Goal: Task Accomplishment & Management: Use online tool/utility

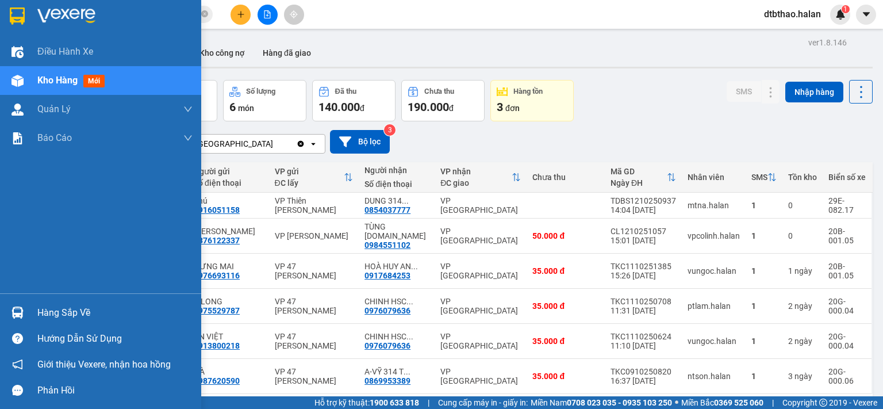
click at [91, 319] on div "Hàng sắp về" at bounding box center [114, 312] width 155 height 17
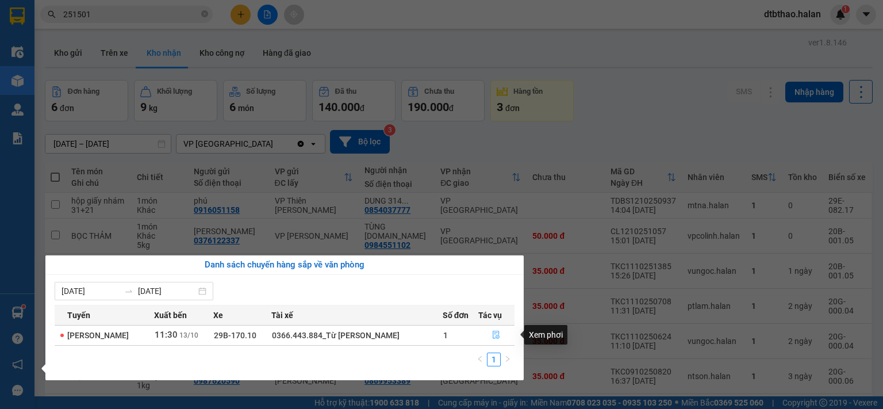
click at [499, 335] on icon "file-done" at bounding box center [496, 335] width 7 height 8
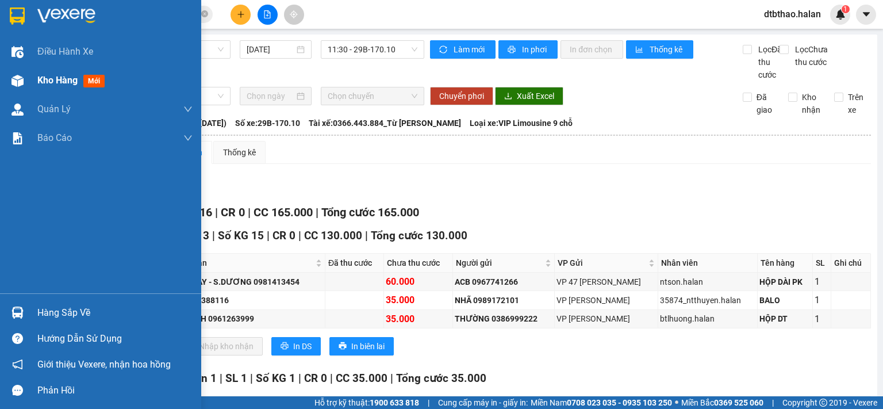
click at [50, 80] on span "Kho hàng" at bounding box center [57, 80] width 40 height 11
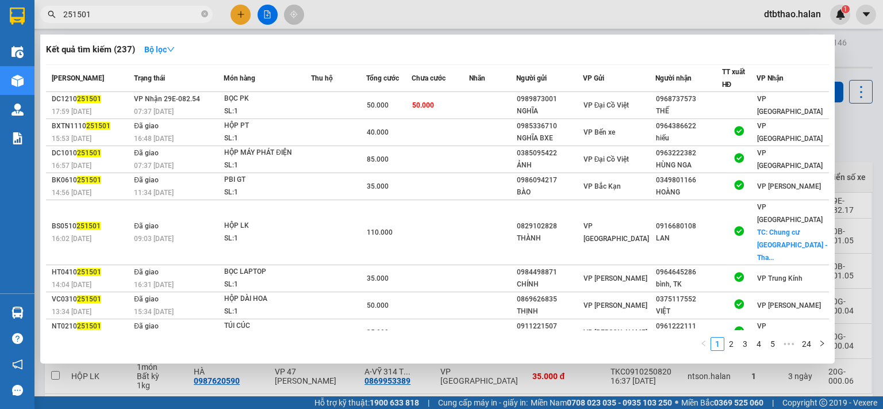
drag, startPoint x: 94, startPoint y: 13, endPoint x: 37, endPoint y: 13, distance: 56.9
click at [37, 13] on div "251501" at bounding box center [112, 14] width 224 height 17
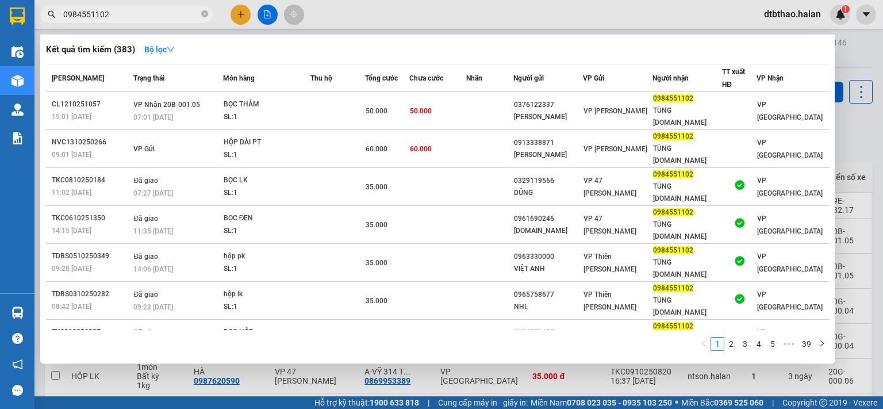
type input "0984551102"
click at [248, 377] on div at bounding box center [441, 204] width 883 height 409
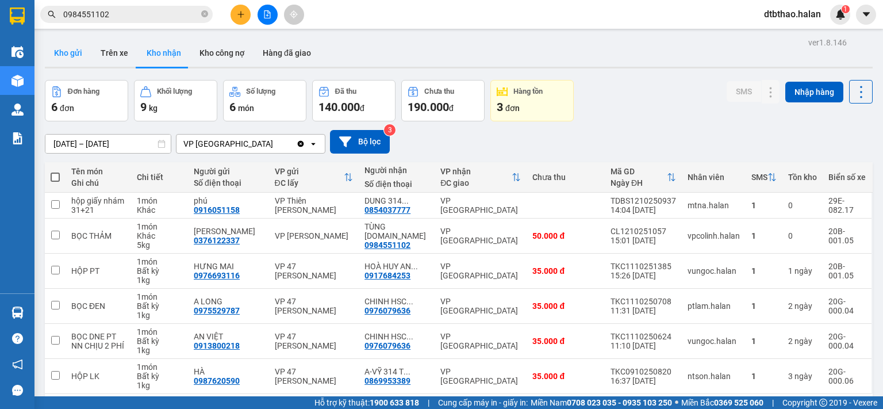
click at [67, 51] on button "Kho gửi" at bounding box center [68, 53] width 47 height 28
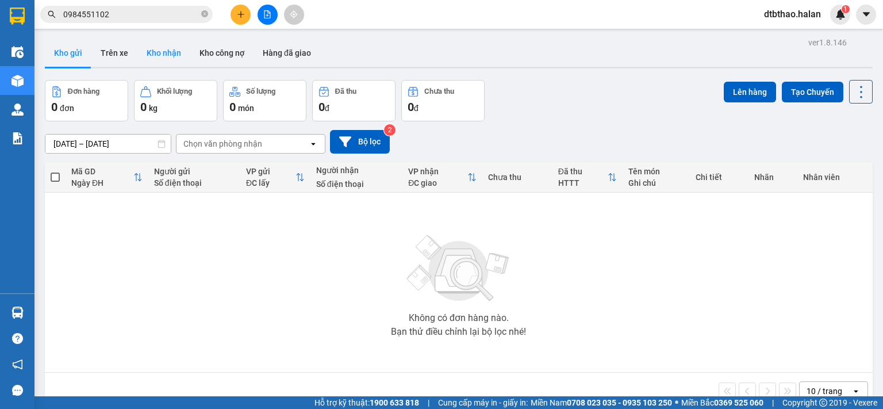
click at [163, 48] on button "Kho nhận" at bounding box center [163, 53] width 53 height 28
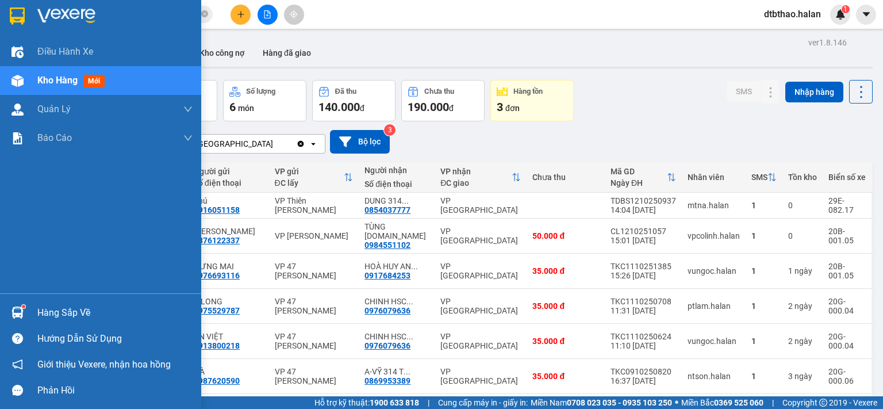
click at [51, 306] on div "Hàng sắp về" at bounding box center [114, 312] width 155 height 17
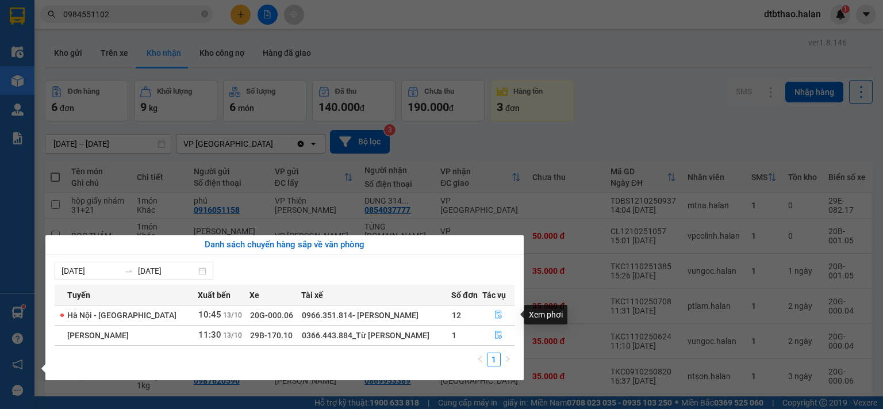
click at [495, 314] on icon "file-done" at bounding box center [498, 315] width 7 height 8
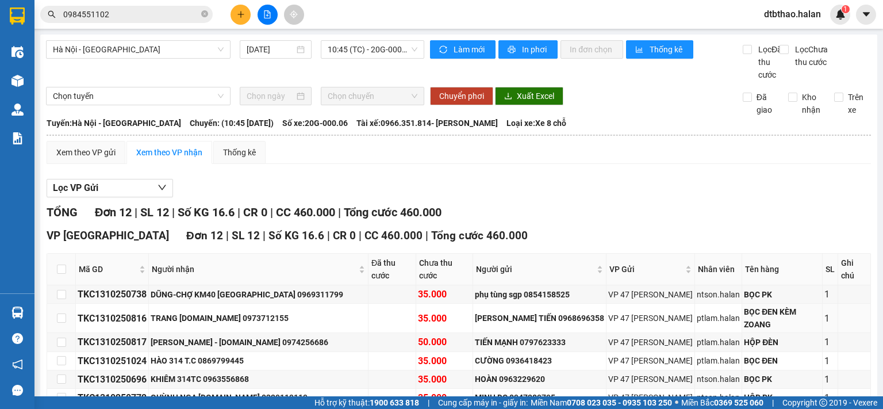
scroll to position [168, 0]
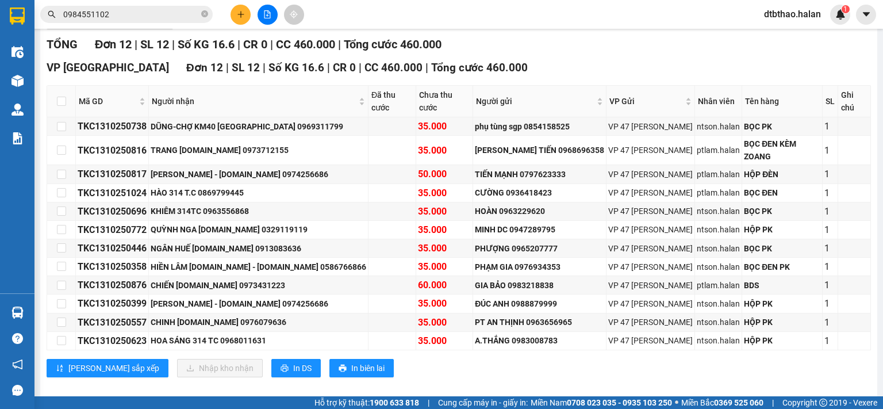
click at [239, 17] on icon "plus" at bounding box center [241, 14] width 8 height 8
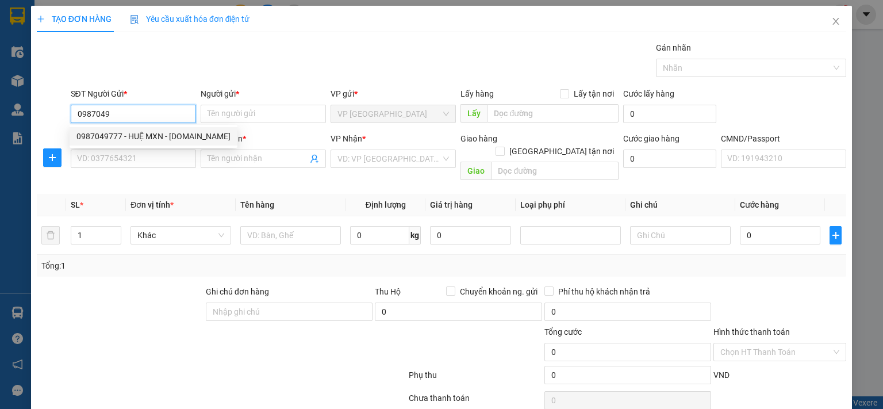
click at [92, 135] on div "0987049777 - HUỆ MXN - [DOMAIN_NAME]" at bounding box center [153, 136] width 154 height 13
type input "0987049777"
type input "HUỆ MXN - [DOMAIN_NAME]"
type input "0987049777"
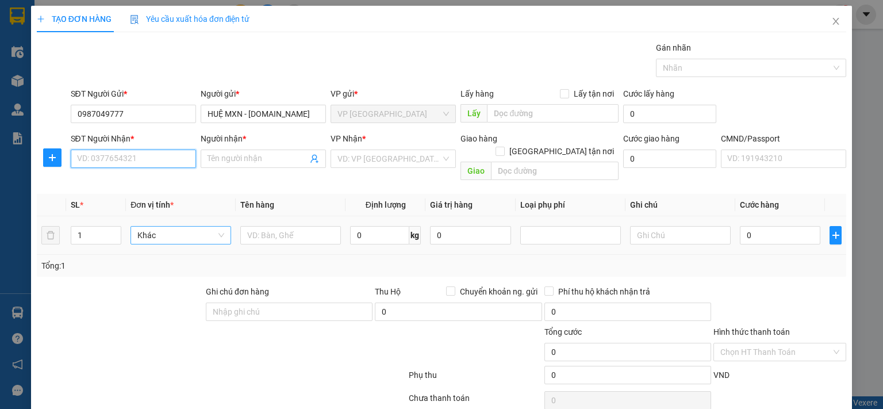
drag, startPoint x: 135, startPoint y: 164, endPoint x: 154, endPoint y: 231, distance: 69.3
click at [135, 164] on input "SĐT Người Nhận *" at bounding box center [133, 158] width 125 height 18
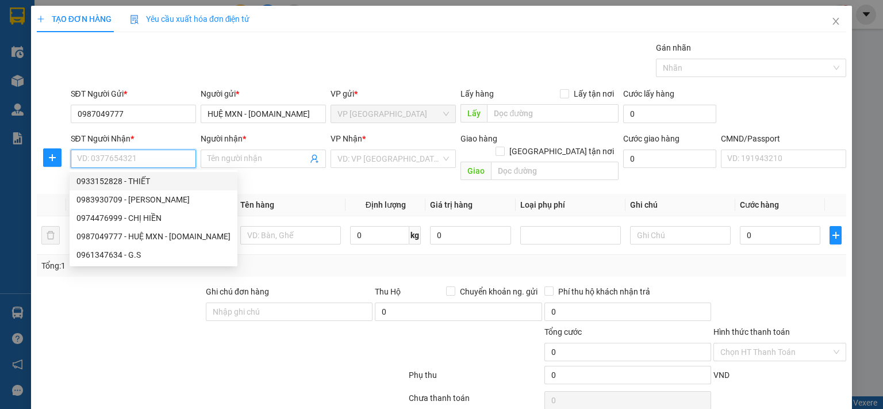
click at [149, 181] on div "0933152828 - THIẾT" at bounding box center [153, 181] width 154 height 13
type input "0933152828"
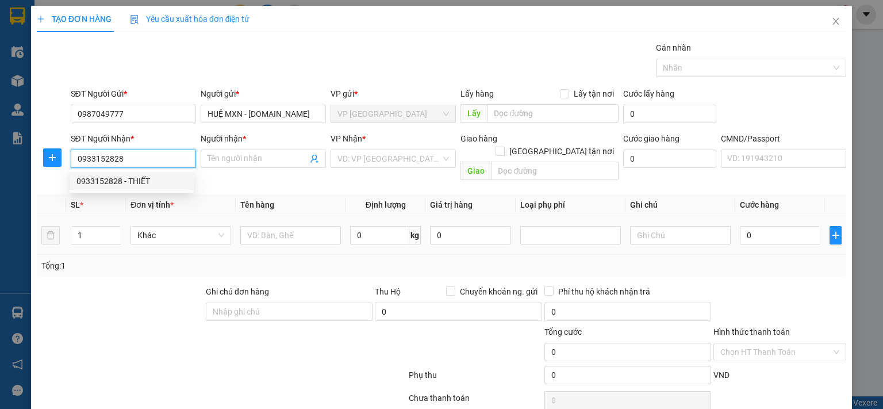
type input "THIẾT"
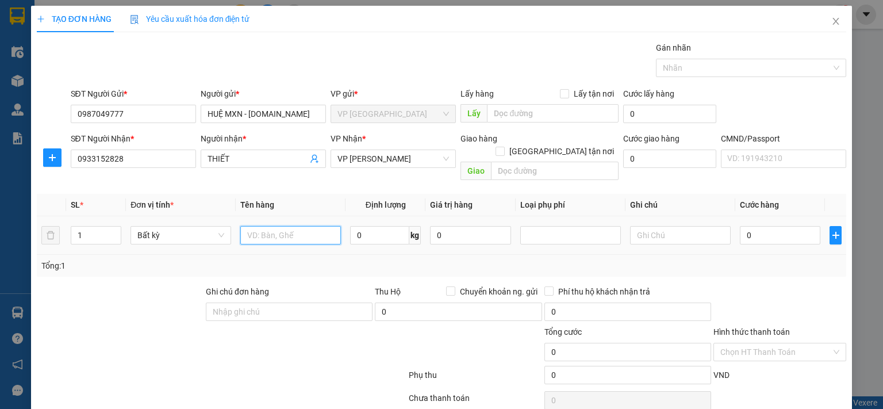
click at [281, 226] on input "text" at bounding box center [290, 235] width 101 height 18
type input "PB"
click at [776, 226] on input "0" at bounding box center [780, 235] width 80 height 18
type input "3"
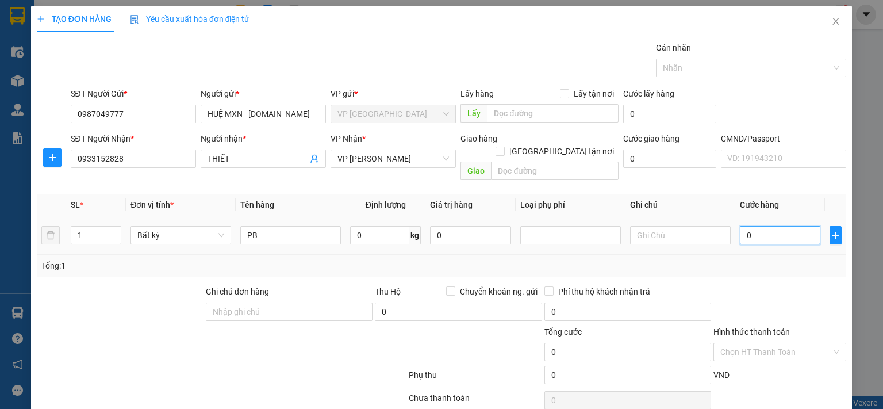
type input "3"
type input "35"
type input "350"
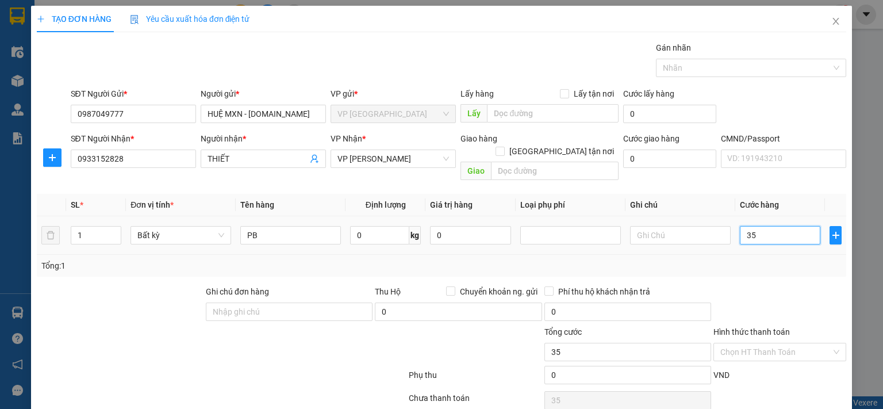
type input "350"
type input "3.500"
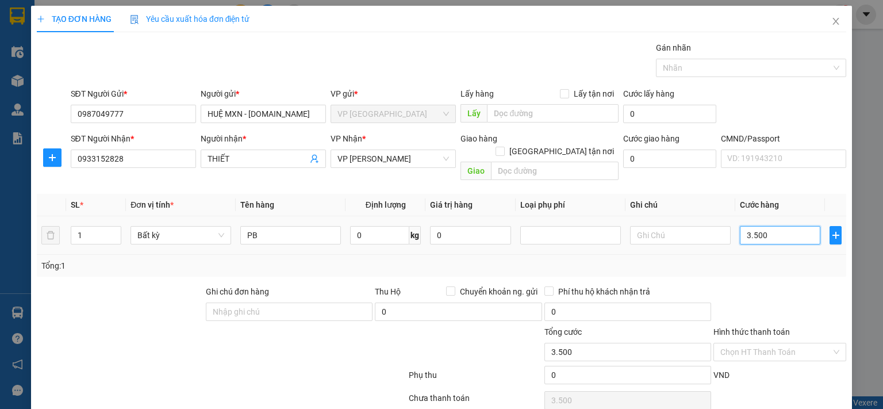
type input "35.000"
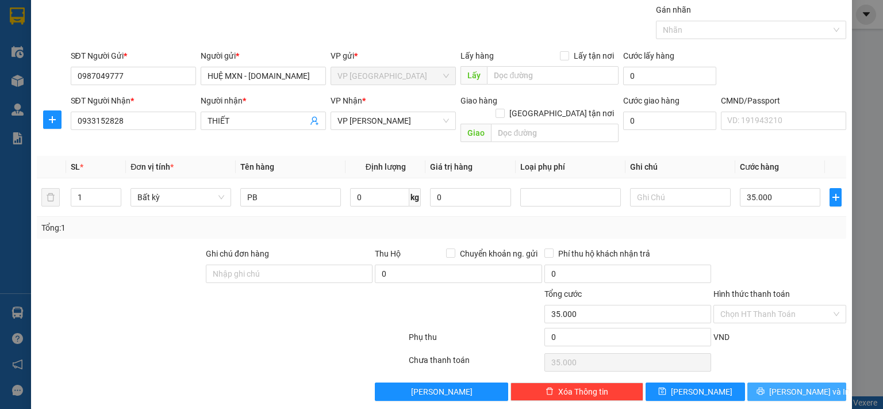
click at [787, 385] on span "[PERSON_NAME] và In" at bounding box center [809, 391] width 80 height 13
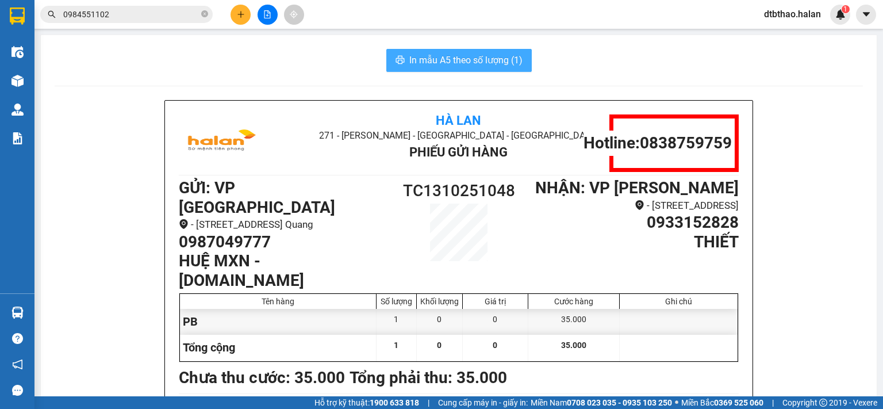
click at [479, 56] on span "In mẫu A5 theo số lượng (1)" at bounding box center [465, 60] width 113 height 14
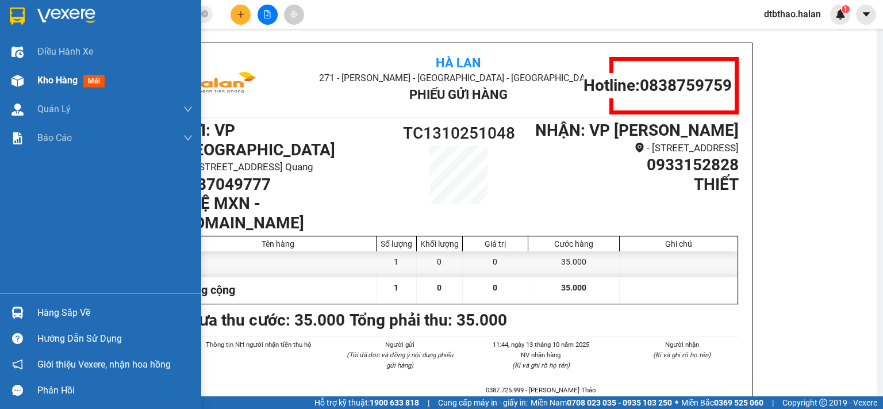
click at [40, 87] on div "Kho hàng mới" at bounding box center [73, 80] width 72 height 14
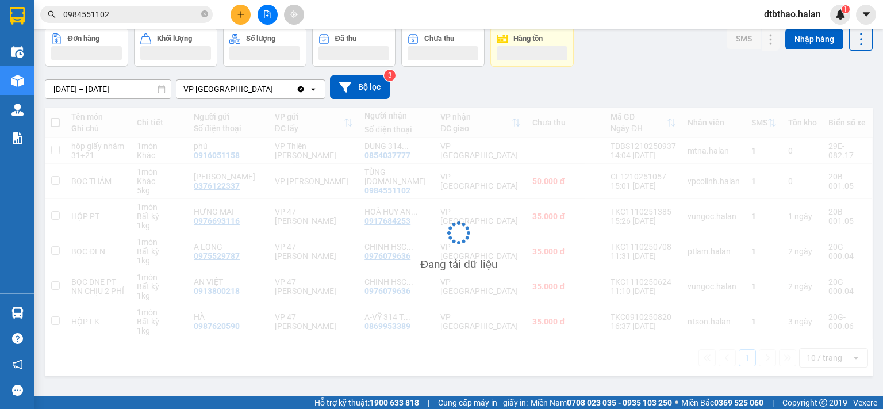
scroll to position [53, 0]
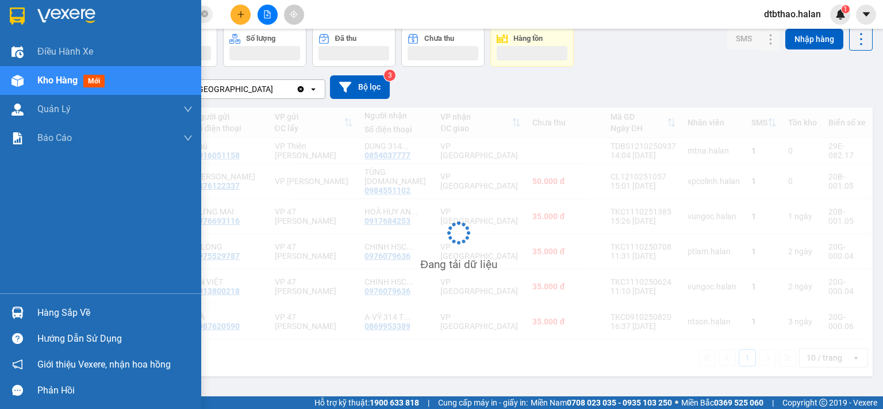
click at [43, 307] on div "Hàng sắp về" at bounding box center [114, 312] width 155 height 17
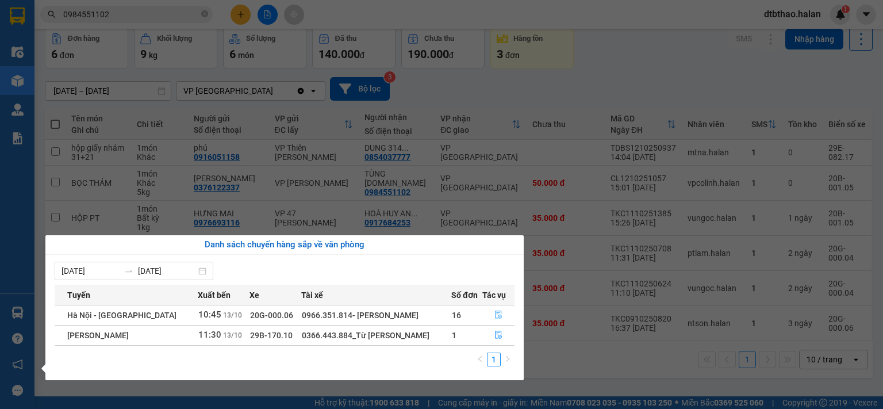
click at [500, 315] on icon "file-done" at bounding box center [498, 315] width 7 height 8
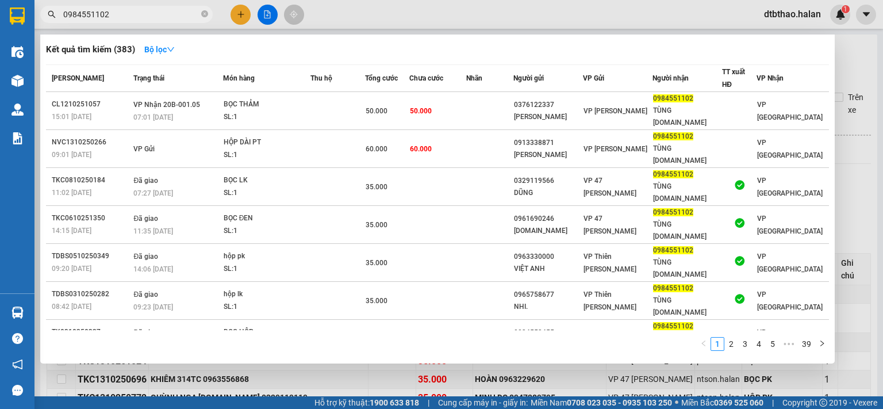
click at [124, 13] on input "0984551102" at bounding box center [131, 14] width 136 height 13
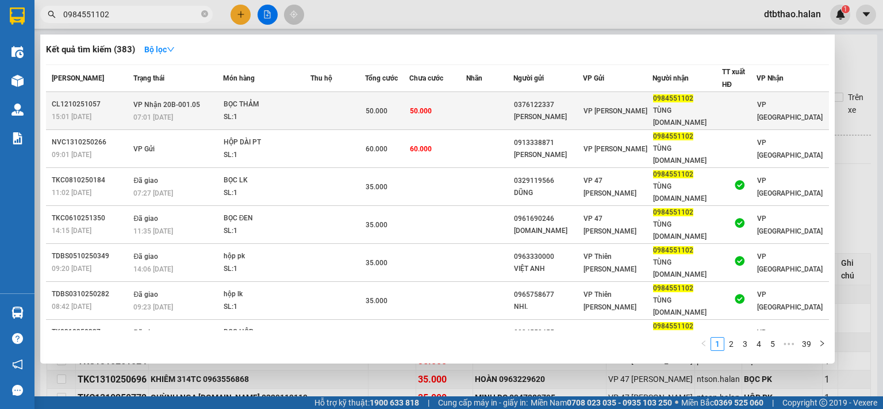
click at [361, 103] on td at bounding box center [337, 111] width 55 height 38
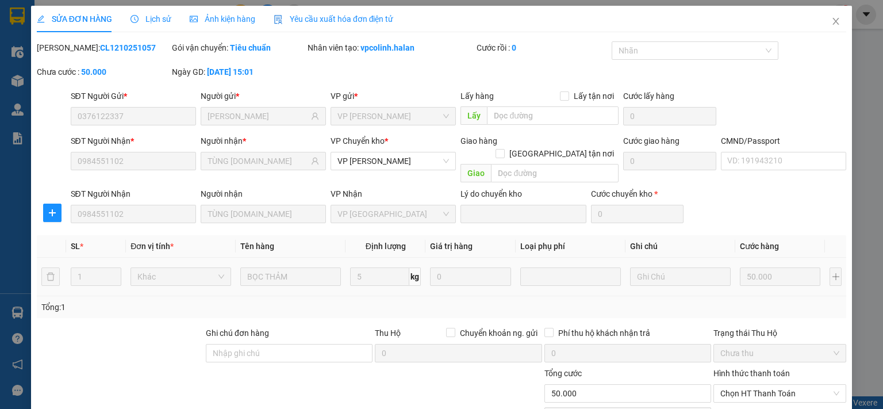
type input "0376122337"
type input "[PERSON_NAME]"
type input "0984551102"
type input "TÙNG [DOMAIN_NAME]"
type input "0"
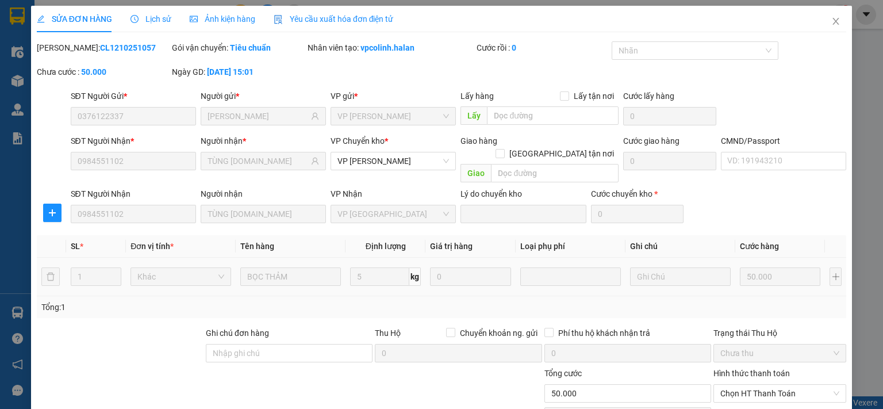
type input "50.000"
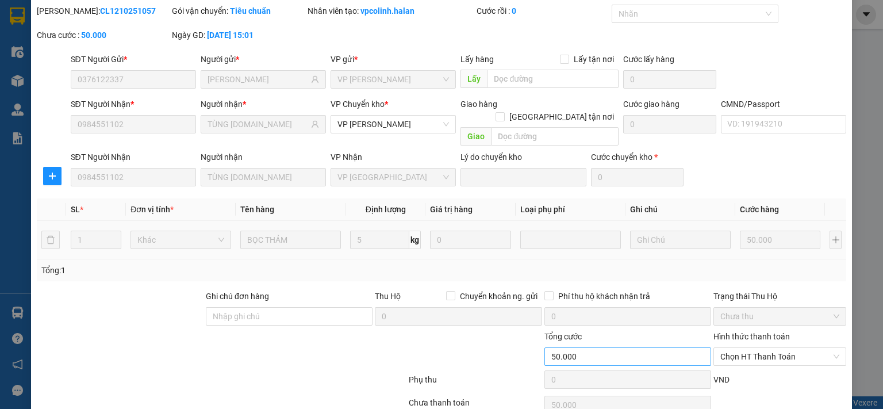
scroll to position [80, 0]
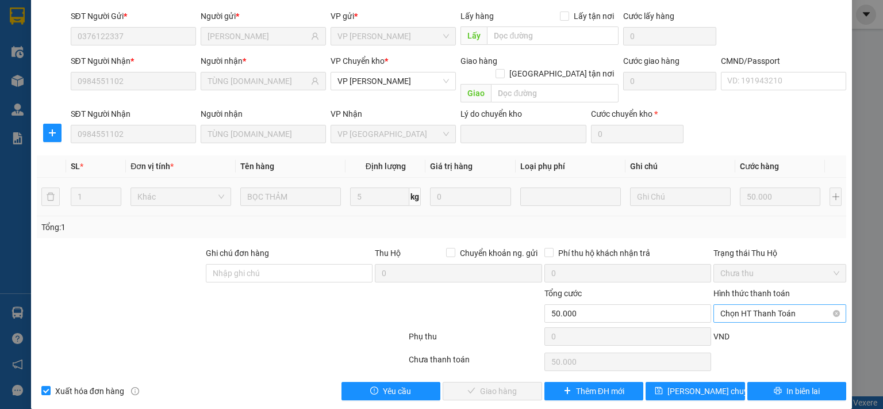
click at [755, 305] on span "Chọn HT Thanh Toán" at bounding box center [779, 313] width 119 height 17
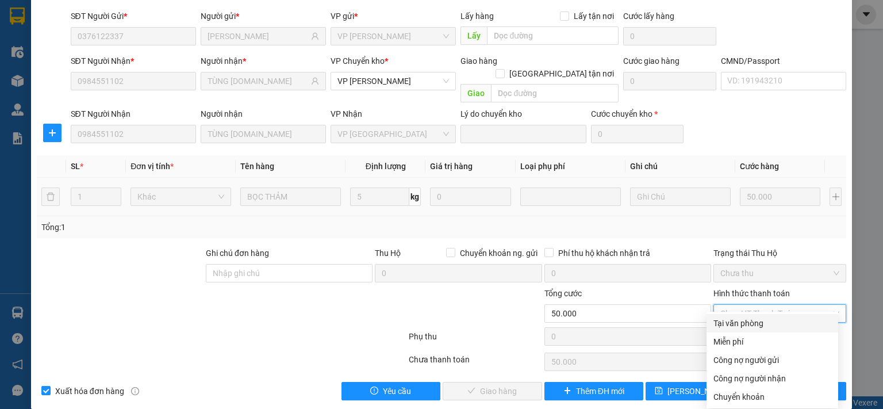
click at [739, 323] on div "Tại văn phòng" at bounding box center [773, 323] width 118 height 13
type input "0"
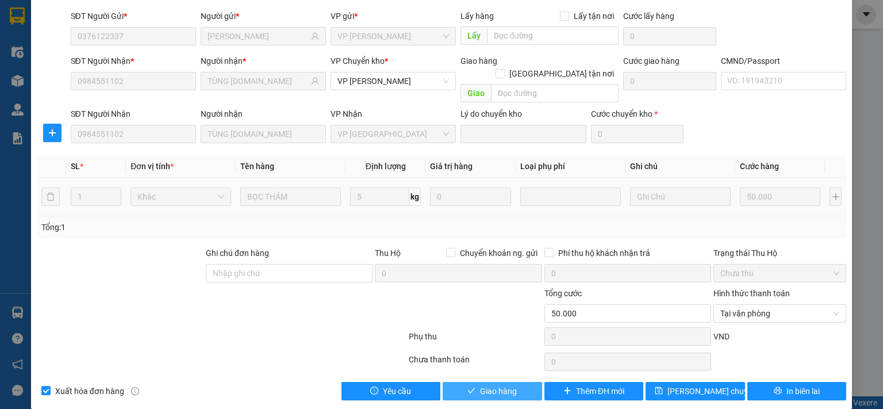
click at [512, 382] on button "Giao hàng" at bounding box center [492, 391] width 99 height 18
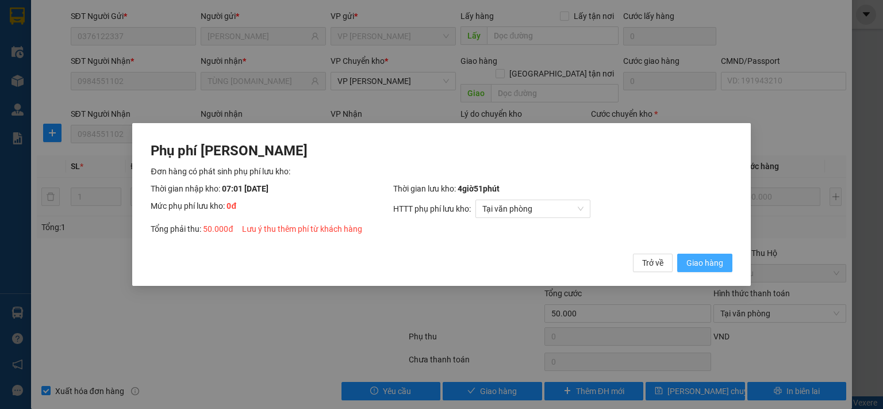
click at [706, 266] on span "Giao hàng" at bounding box center [705, 262] width 37 height 13
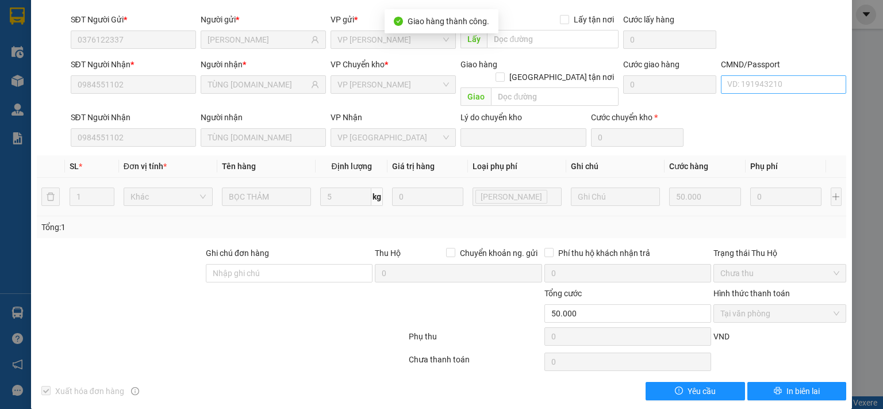
scroll to position [0, 0]
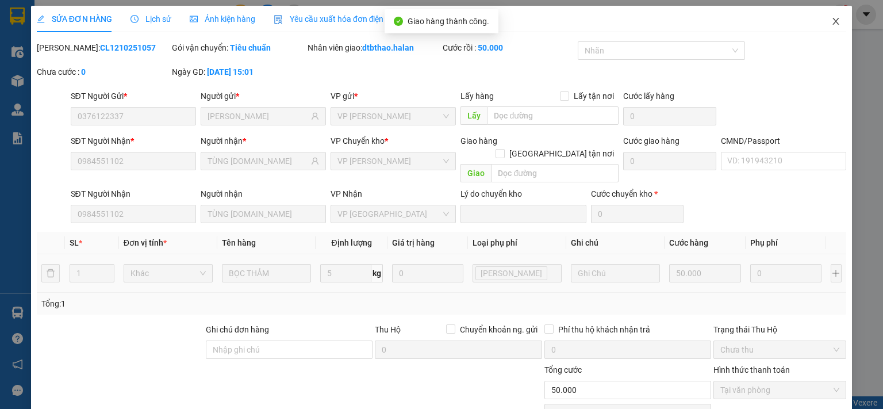
click at [831, 19] on icon "close" at bounding box center [835, 21] width 9 height 9
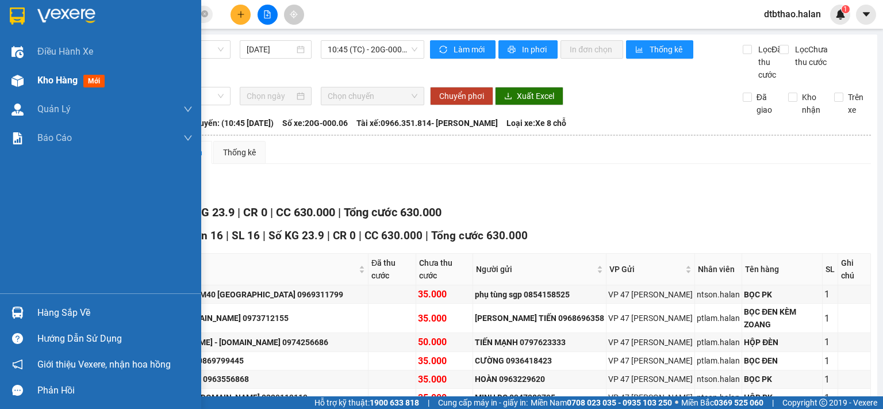
click at [49, 86] on div "Kho hàng mới" at bounding box center [73, 80] width 72 height 14
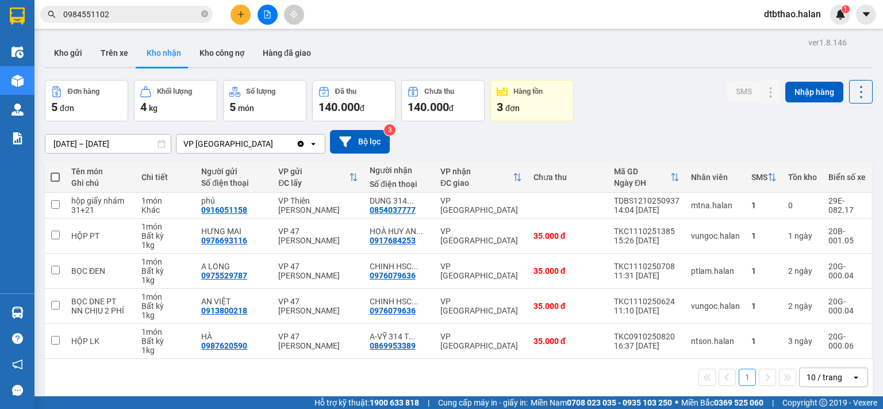
click at [125, 14] on input "0984551102" at bounding box center [131, 14] width 136 height 13
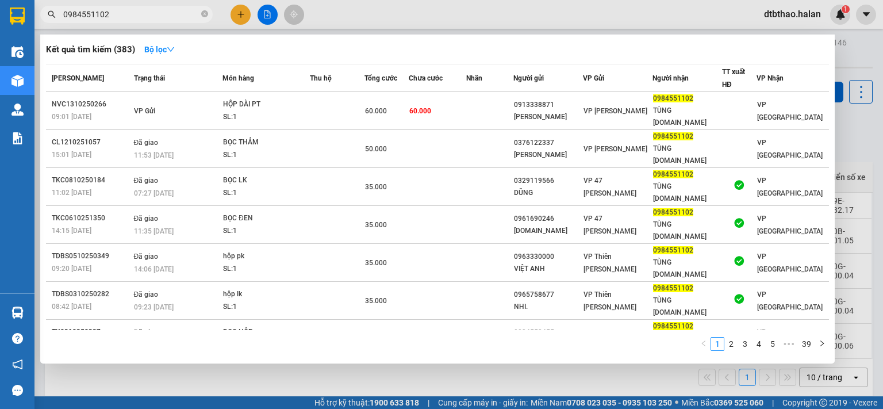
click at [516, 373] on div at bounding box center [441, 204] width 883 height 409
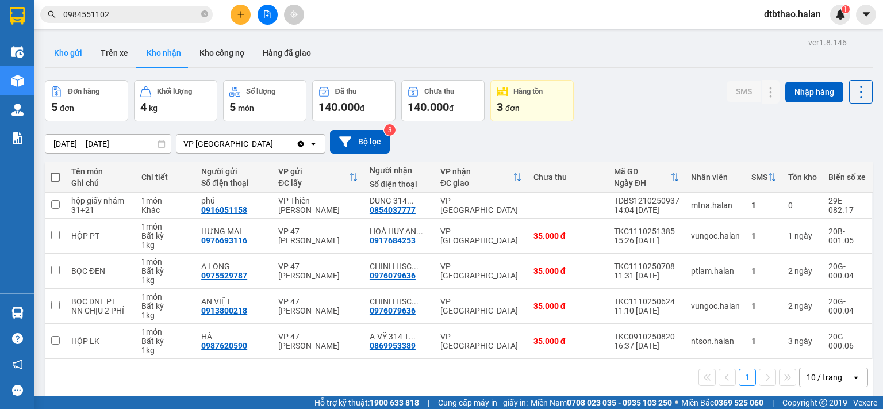
click at [69, 48] on button "Kho gửi" at bounding box center [68, 53] width 47 height 28
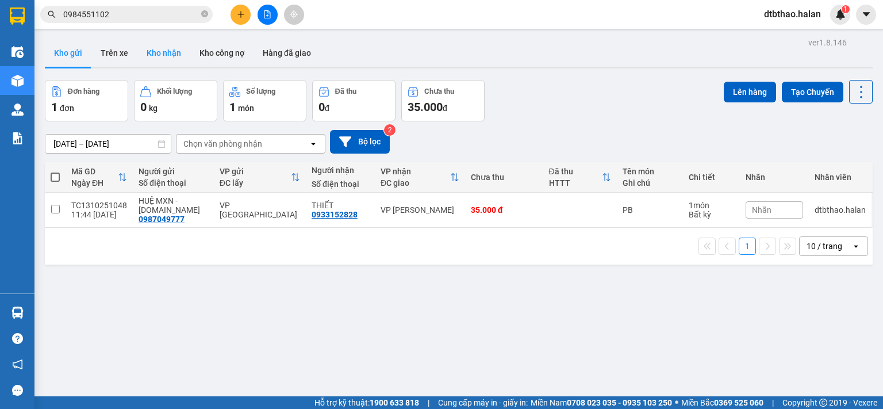
drag, startPoint x: 161, startPoint y: 52, endPoint x: 172, endPoint y: 66, distance: 17.5
click at [162, 52] on button "Kho nhận" at bounding box center [163, 53] width 53 height 28
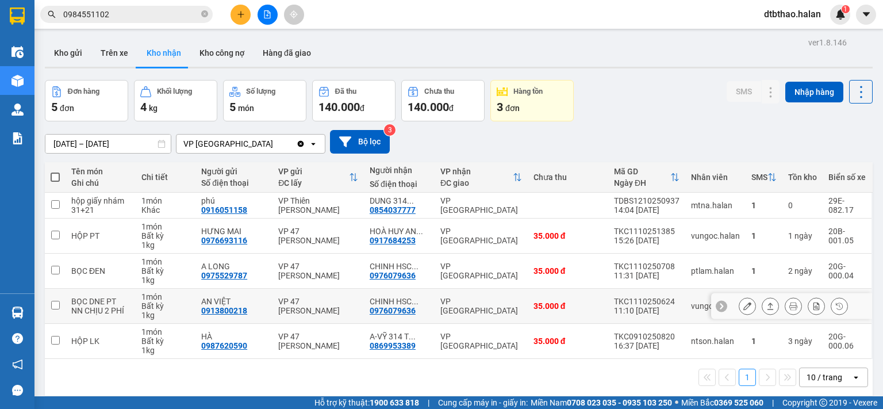
scroll to position [53, 0]
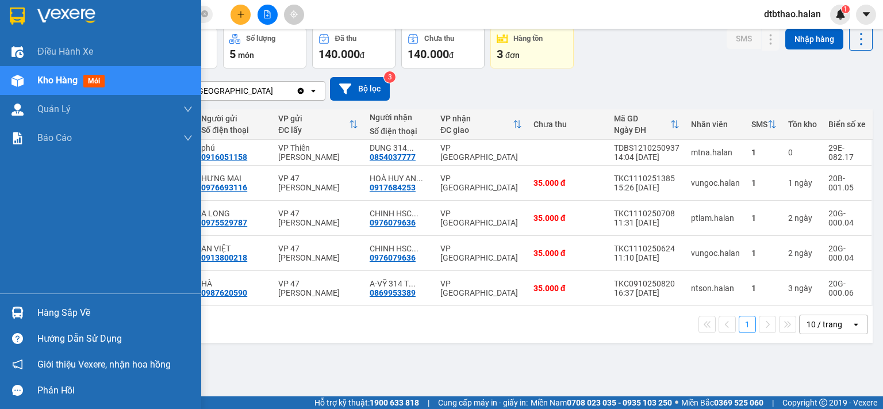
click at [60, 307] on div "Hàng sắp về" at bounding box center [114, 312] width 155 height 17
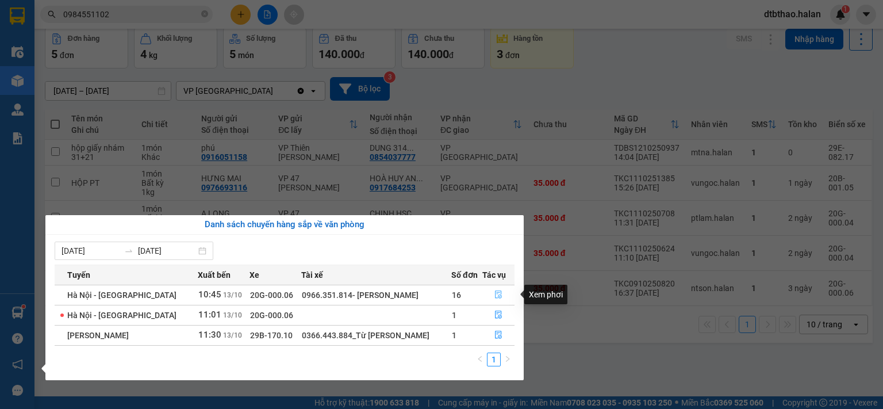
click at [499, 294] on icon "file-done" at bounding box center [498, 294] width 8 height 8
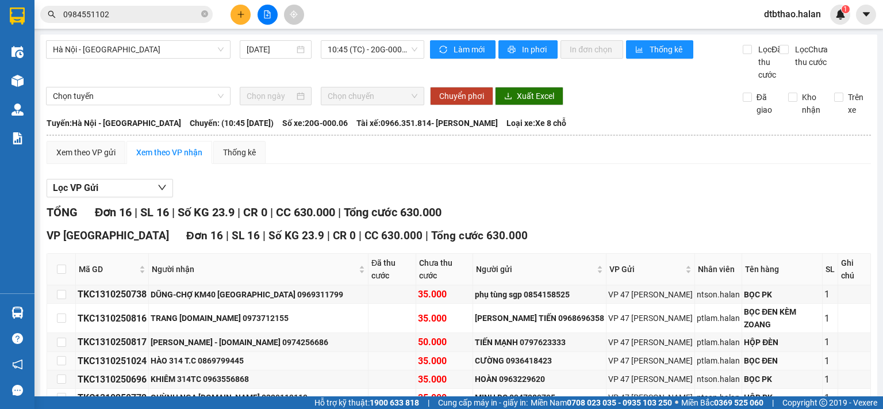
scroll to position [172, 0]
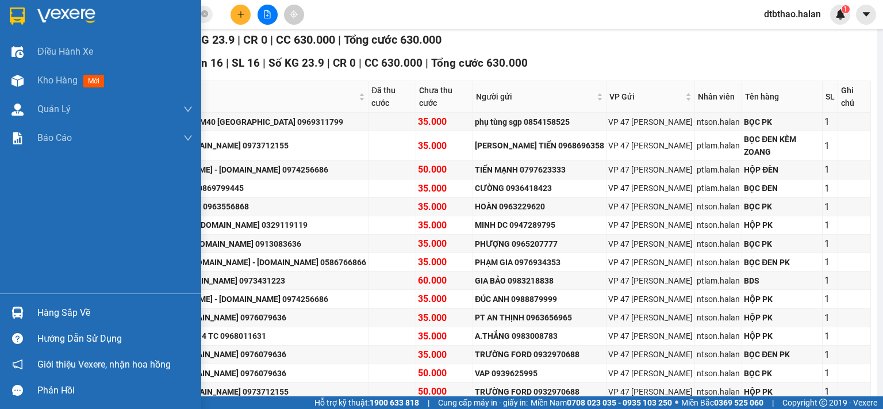
click at [34, 305] on div "Hàng sắp về" at bounding box center [100, 313] width 201 height 26
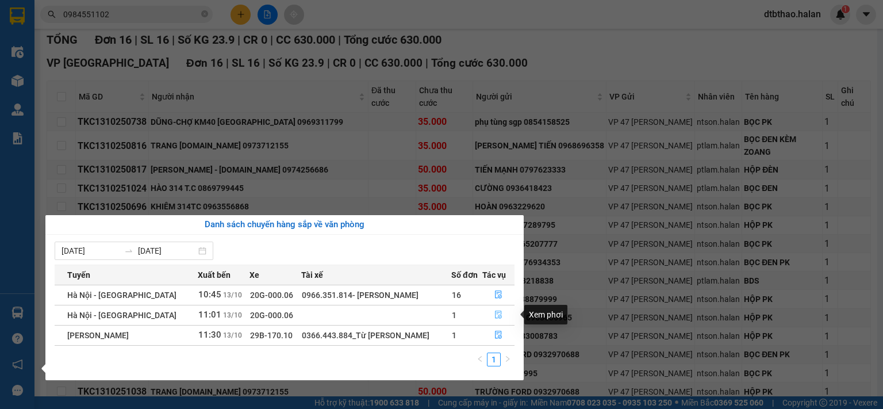
click at [499, 315] on icon "file-done" at bounding box center [498, 315] width 7 height 8
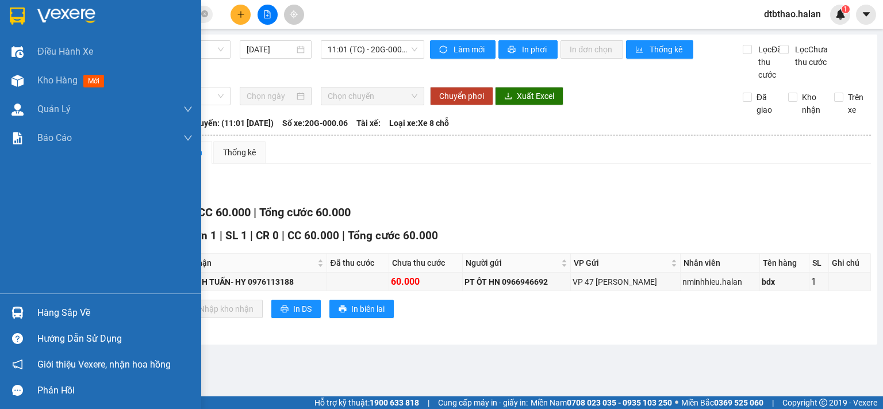
click at [47, 314] on div "Hàng sắp về" at bounding box center [114, 312] width 155 height 17
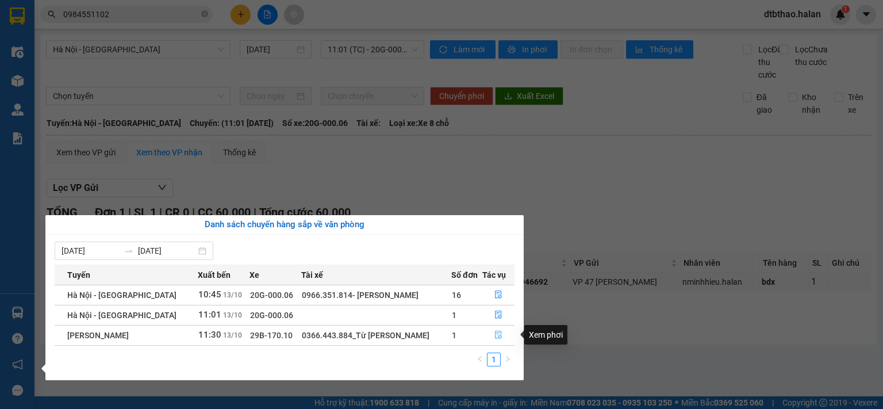
click at [497, 336] on icon "file-done" at bounding box center [498, 335] width 8 height 8
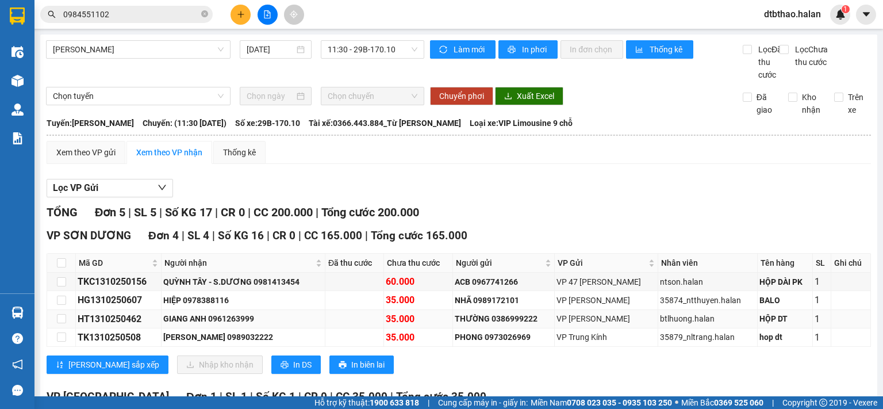
scroll to position [125, 0]
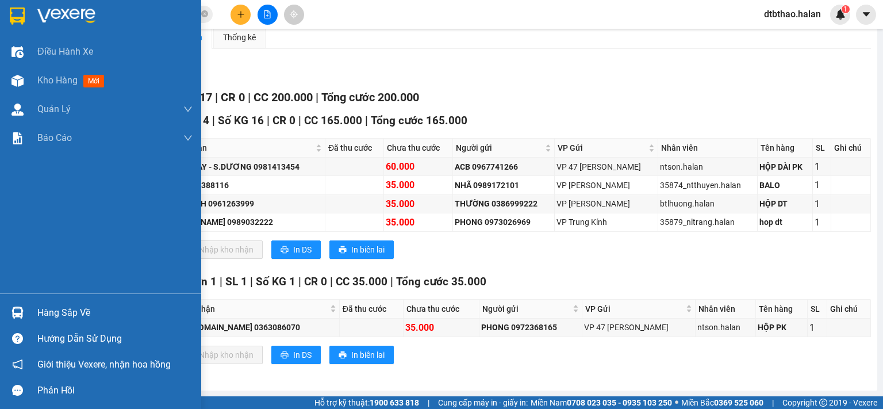
click at [81, 317] on div "Hàng sắp về" at bounding box center [114, 312] width 155 height 17
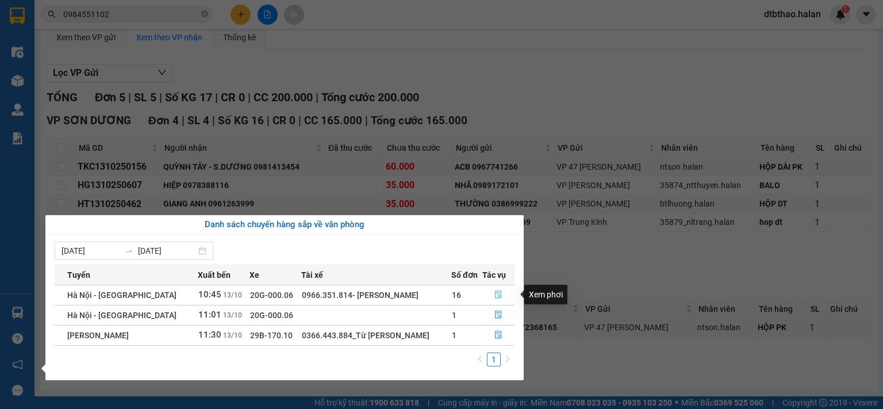
click at [499, 294] on icon "file-done" at bounding box center [498, 294] width 8 height 8
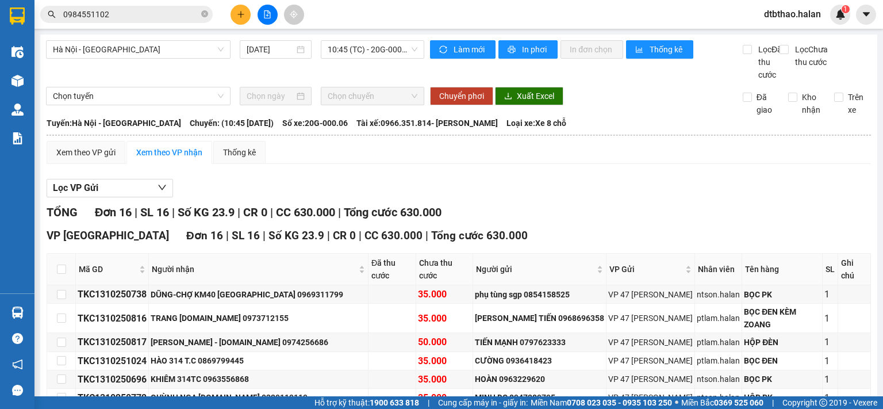
click at [135, 11] on input "0984551102" at bounding box center [131, 14] width 136 height 13
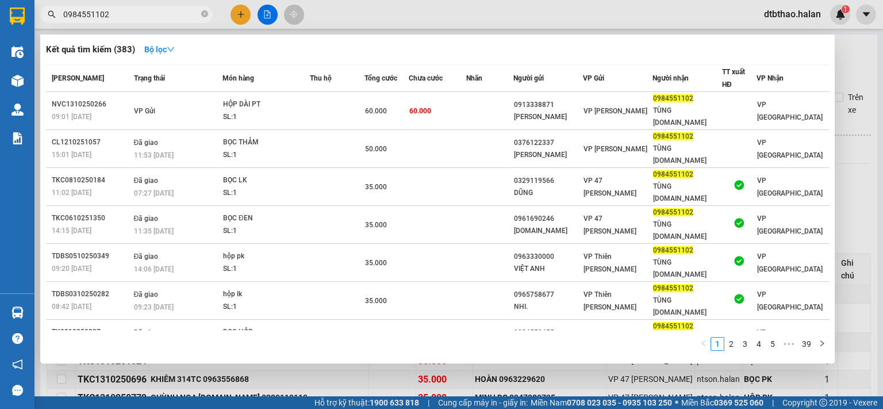
click at [354, 379] on div at bounding box center [441, 204] width 883 height 409
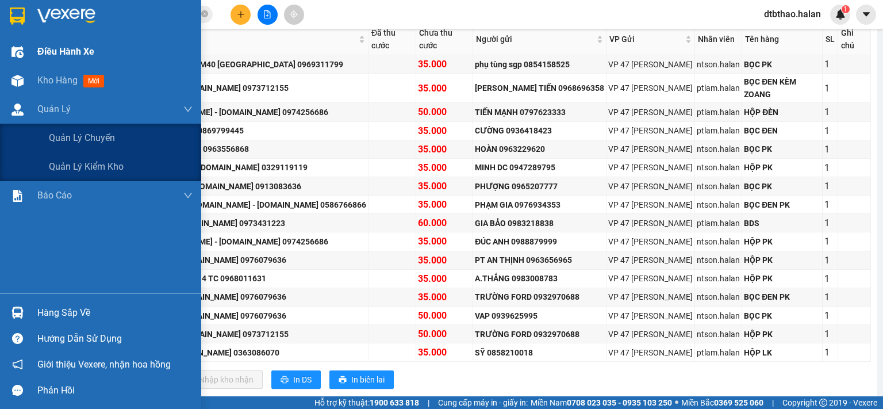
scroll to position [57, 0]
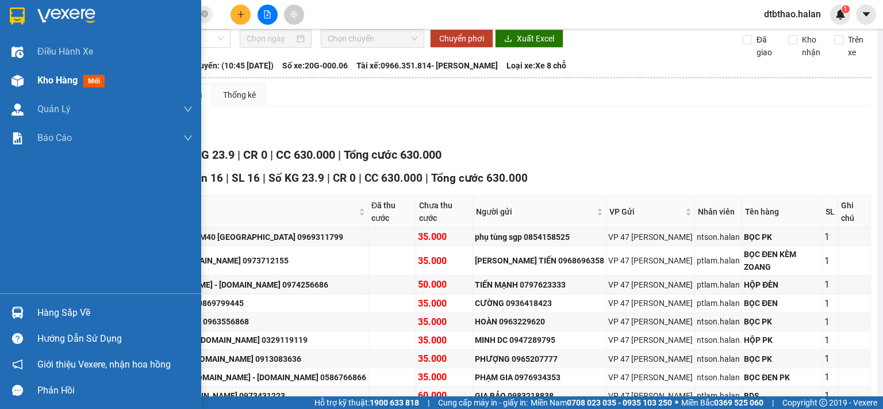
click at [57, 76] on span "Kho hàng" at bounding box center [57, 80] width 40 height 11
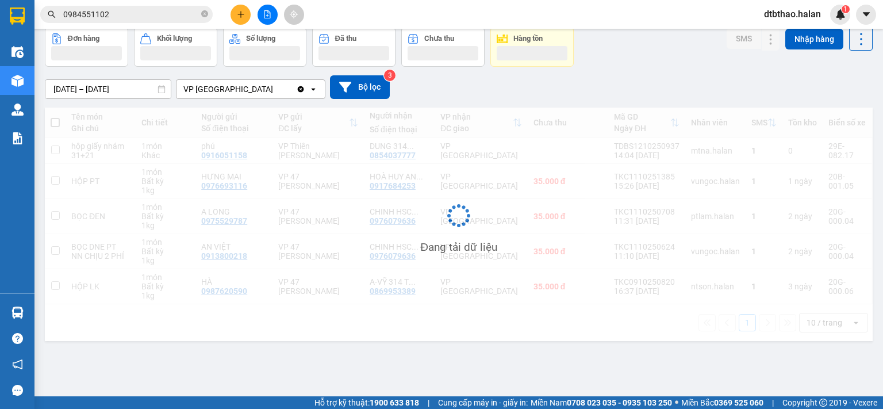
scroll to position [53, 0]
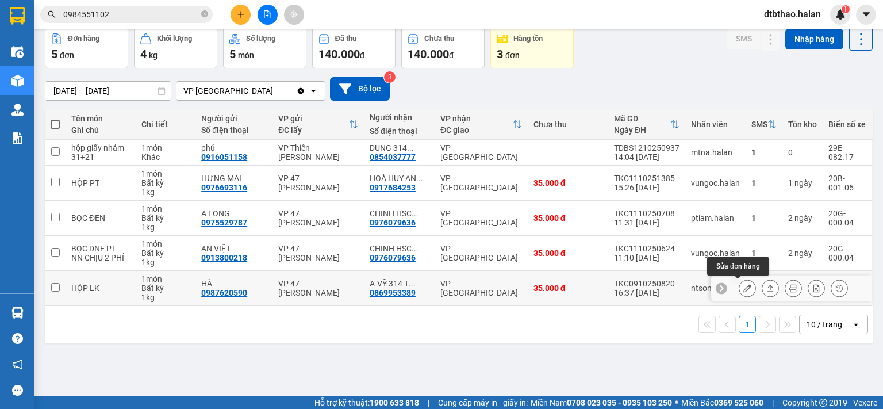
click at [743, 290] on button at bounding box center [747, 288] width 16 height 20
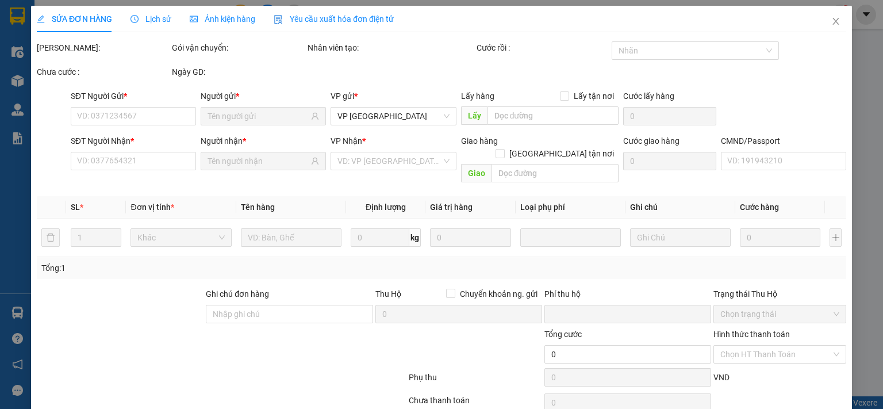
type input "0987620590"
type input "HÀ"
type input "0869953389"
type input "A-VỸ 314 T-CHINH"
type input "0"
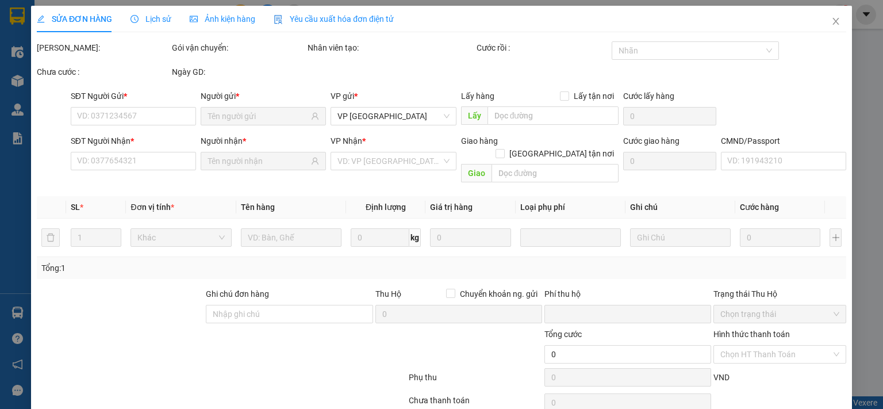
type input "35.000"
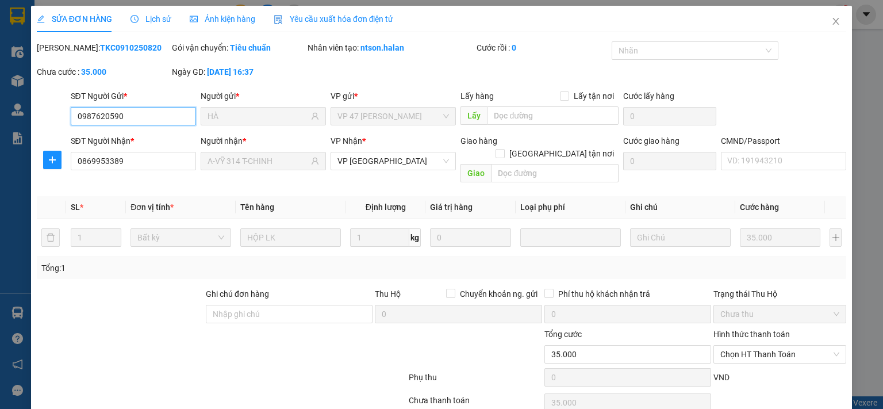
scroll to position [41, 0]
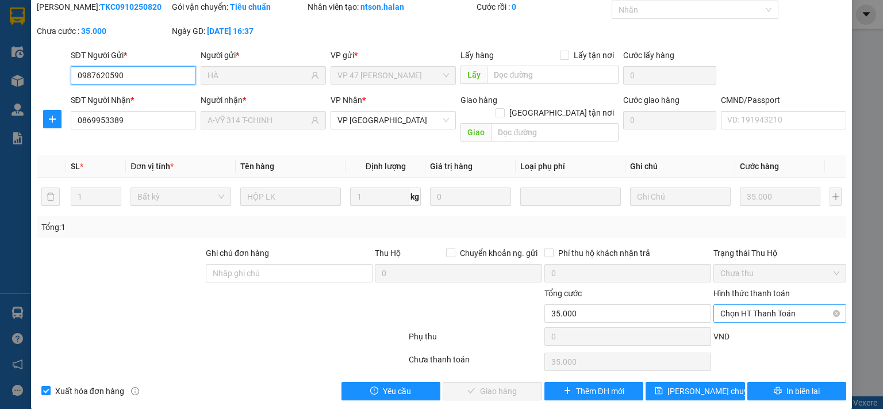
click at [744, 305] on span "Chọn HT Thanh Toán" at bounding box center [779, 313] width 119 height 17
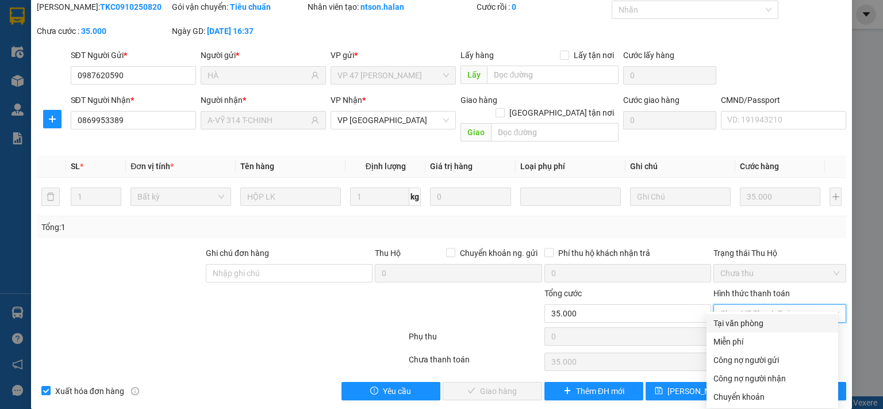
drag, startPoint x: 729, startPoint y: 322, endPoint x: 521, endPoint y: 363, distance: 212.2
click at [723, 323] on div "Tại văn phòng" at bounding box center [773, 323] width 118 height 13
type input "0"
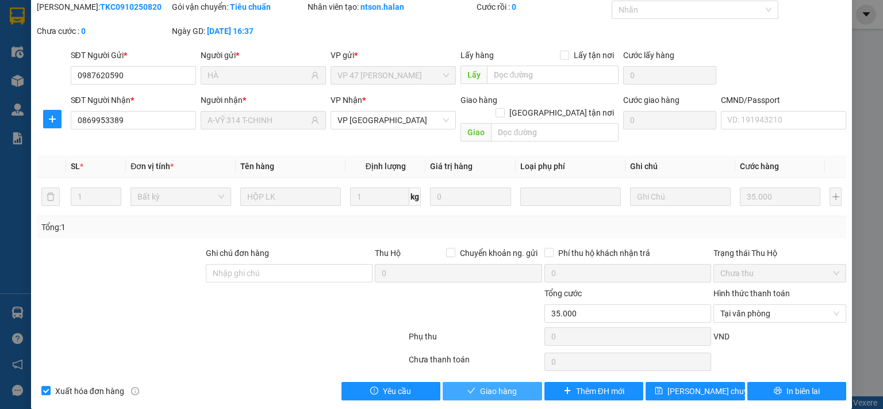
click at [456, 382] on button "Giao hàng" at bounding box center [492, 391] width 99 height 18
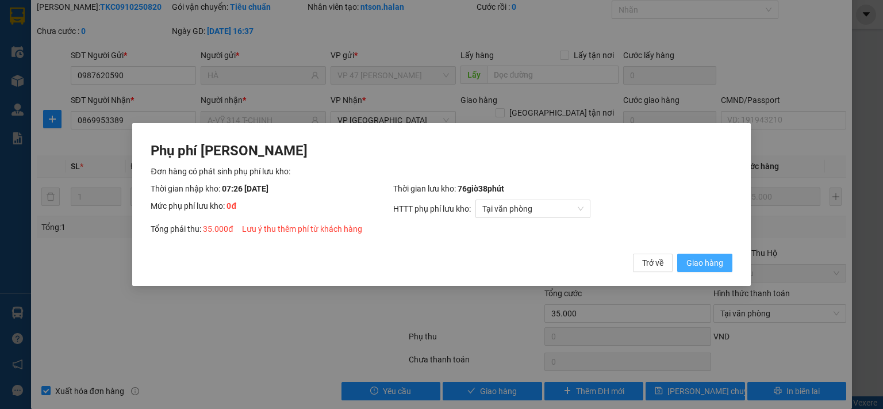
click at [711, 262] on span "Giao hàng" at bounding box center [705, 262] width 37 height 13
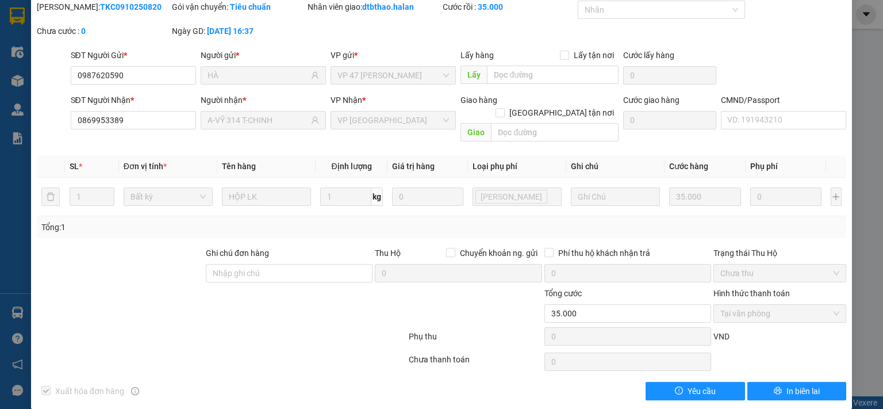
scroll to position [0, 0]
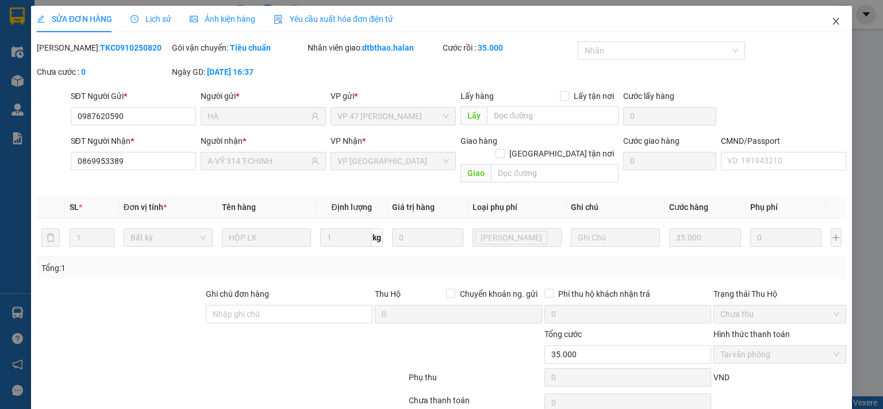
click at [831, 22] on icon "close" at bounding box center [835, 21] width 9 height 9
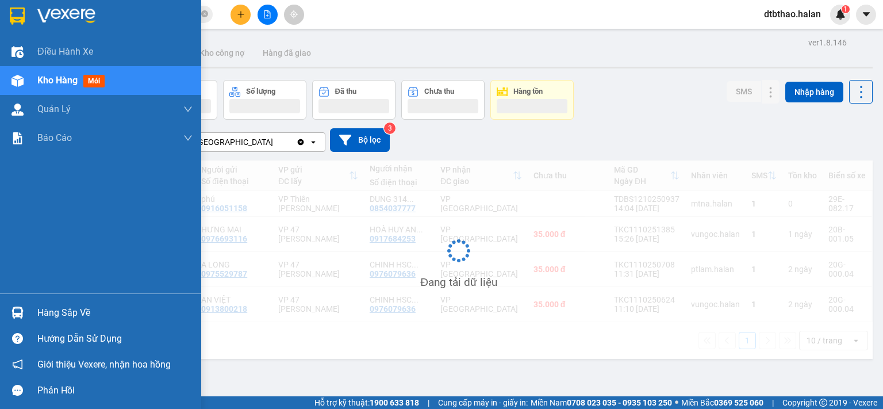
click at [25, 318] on div at bounding box center [17, 312] width 20 height 20
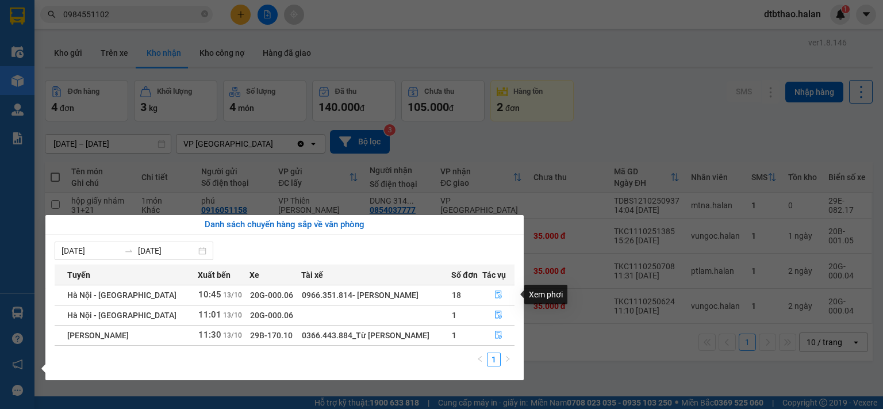
click at [497, 293] on icon "file-done" at bounding box center [498, 295] width 7 height 8
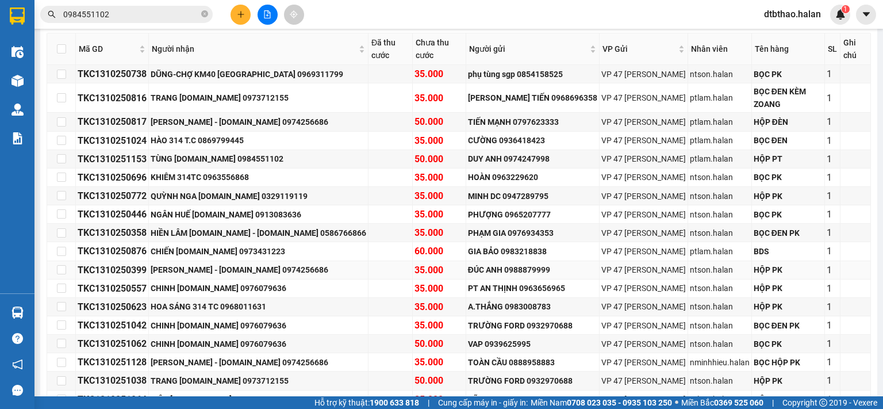
scroll to position [278, 0]
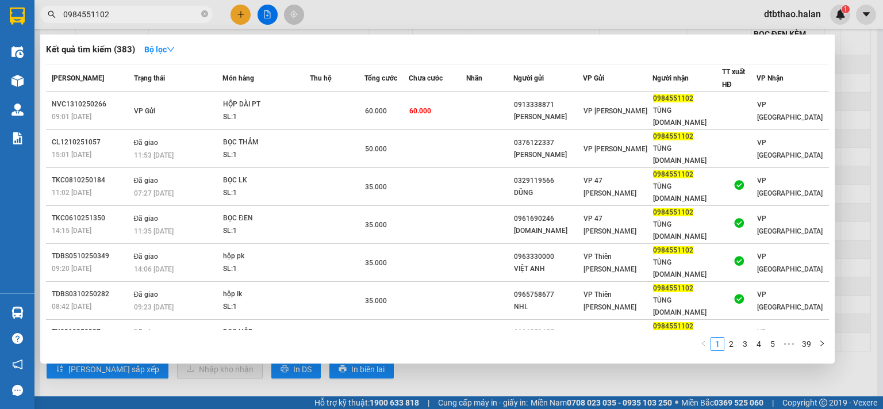
click at [128, 14] on input "0984551102" at bounding box center [131, 14] width 136 height 13
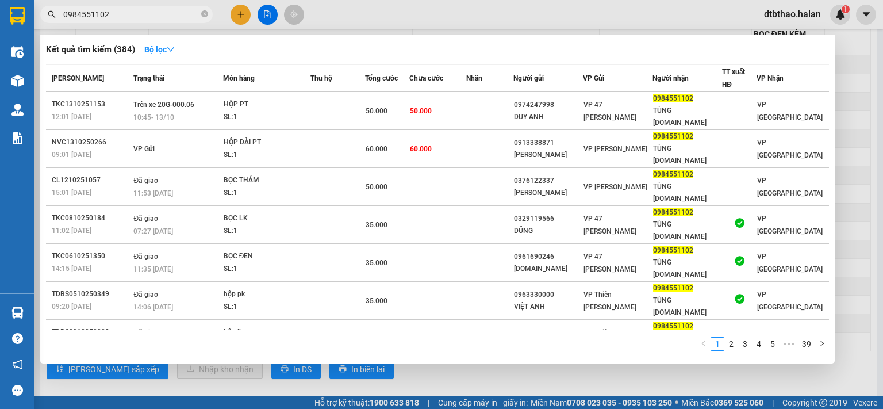
click at [295, 379] on div at bounding box center [441, 204] width 883 height 409
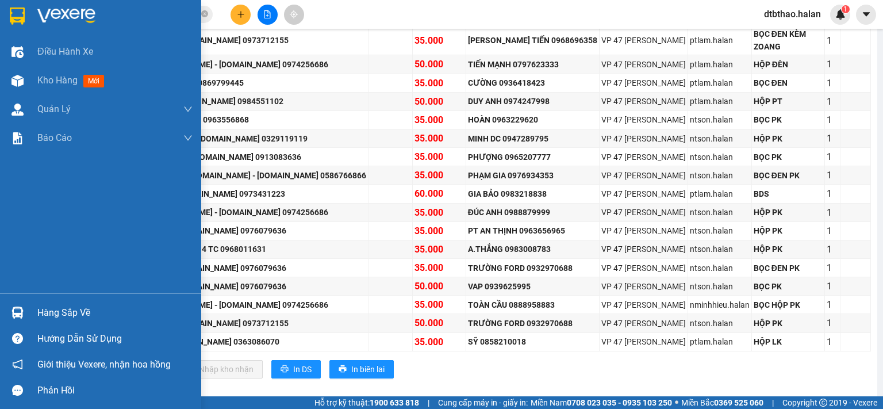
click at [47, 317] on div "Hàng sắp về" at bounding box center [114, 312] width 155 height 17
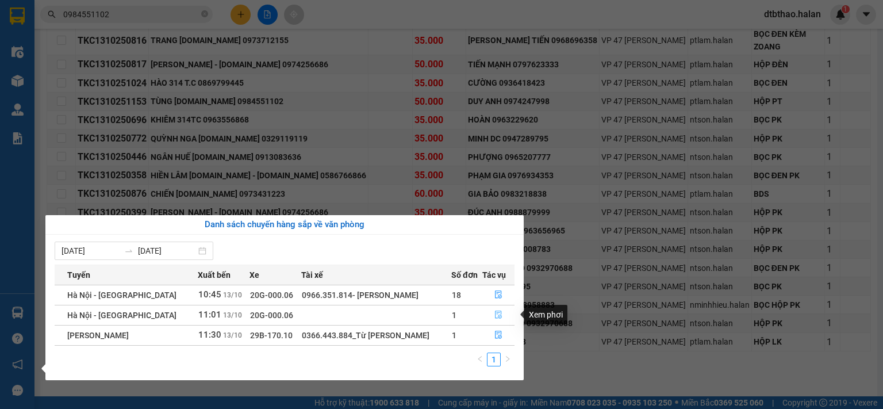
click at [496, 317] on icon "file-done" at bounding box center [498, 314] width 8 height 8
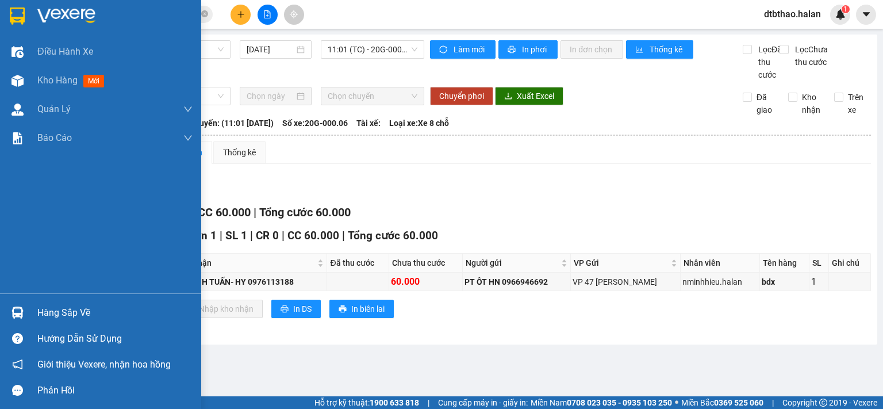
click at [69, 319] on div "Hàng sắp về" at bounding box center [114, 312] width 155 height 17
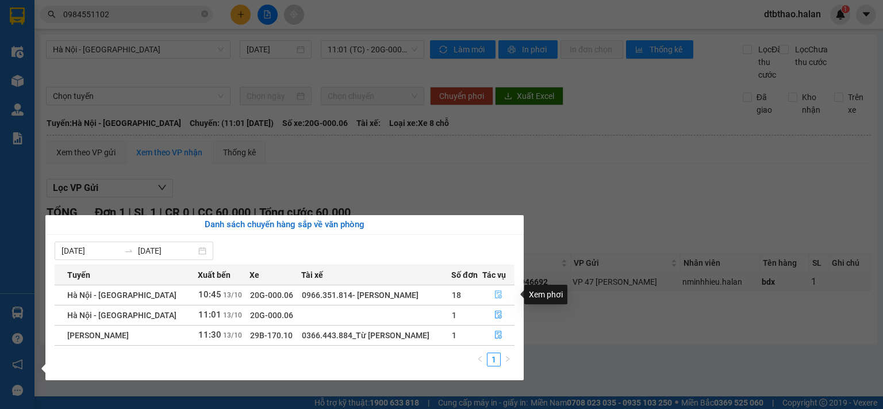
click at [499, 296] on icon "file-done" at bounding box center [498, 294] width 8 height 8
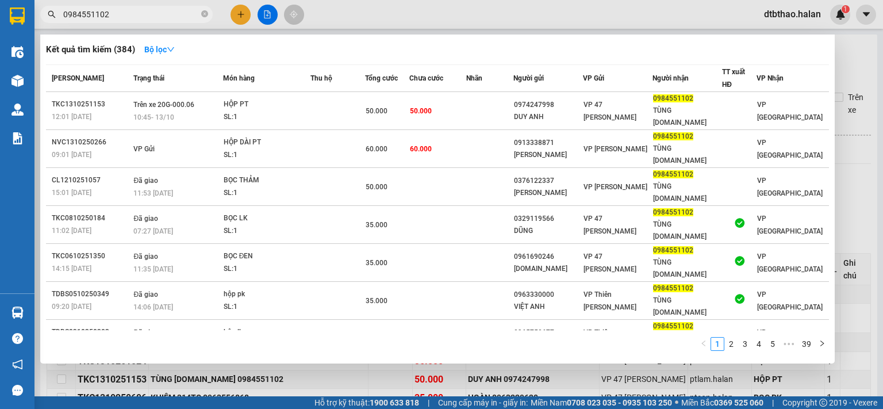
click at [158, 13] on input "0984551102" at bounding box center [131, 14] width 136 height 13
click at [359, 374] on div at bounding box center [441, 204] width 883 height 409
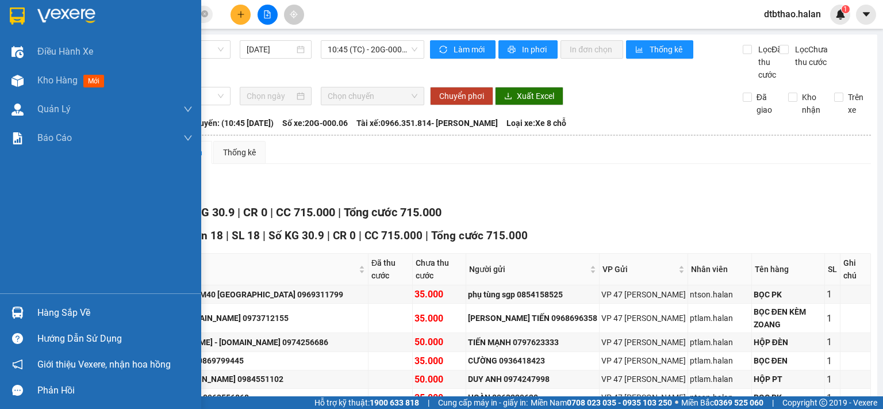
click at [82, 304] on div "Hàng sắp về" at bounding box center [114, 312] width 155 height 17
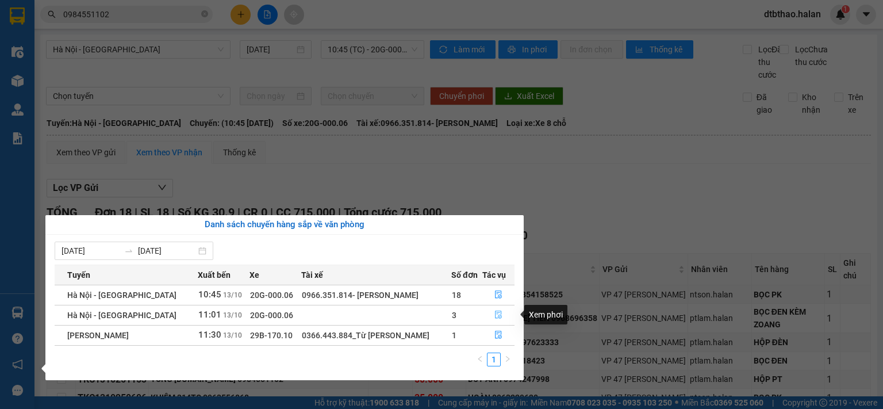
click at [494, 317] on icon "file-done" at bounding box center [498, 314] width 8 height 8
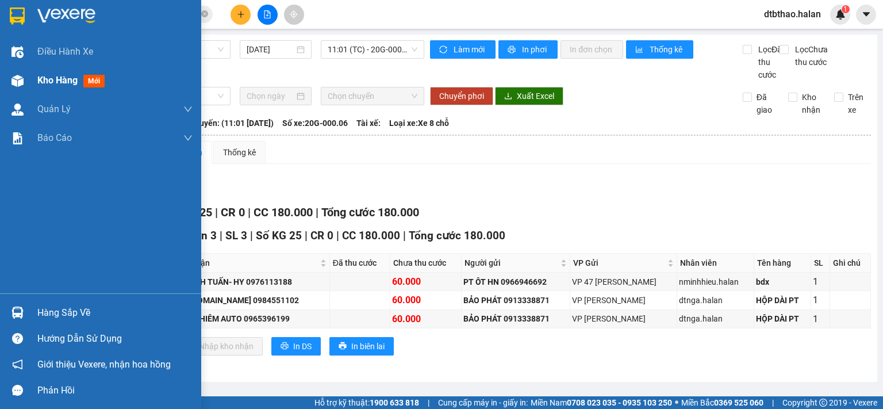
click at [66, 80] on span "Kho hàng" at bounding box center [57, 80] width 40 height 11
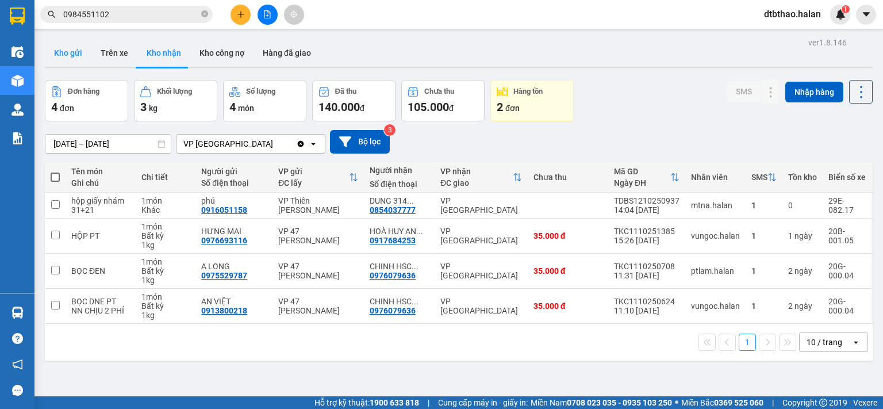
click at [74, 48] on button "Kho gửi" at bounding box center [68, 53] width 47 height 28
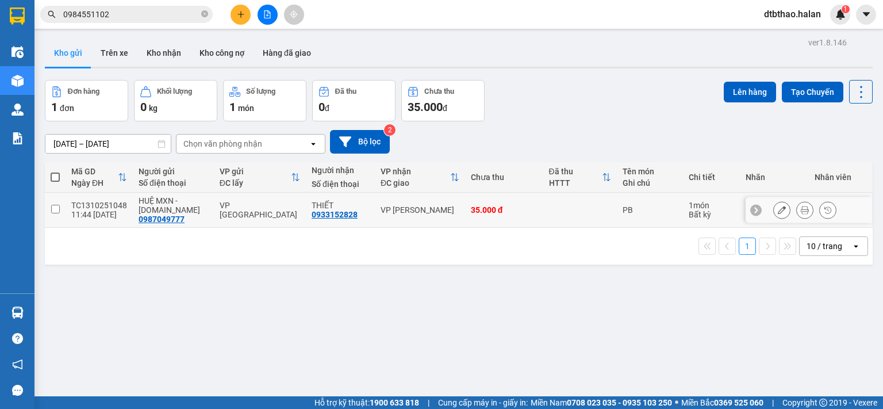
click at [53, 210] on input "checkbox" at bounding box center [55, 209] width 9 height 9
checkbox input "true"
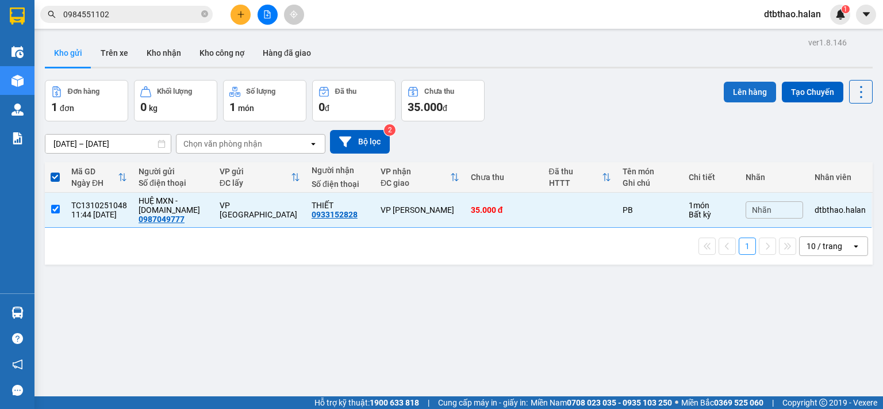
click at [752, 89] on button "Lên hàng" at bounding box center [750, 92] width 52 height 21
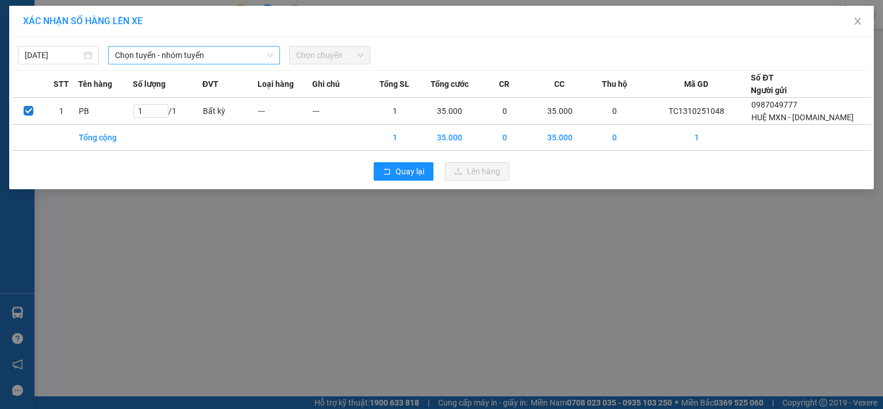
click at [257, 52] on span "Chọn tuyến - nhóm tuyến" at bounding box center [194, 55] width 158 height 17
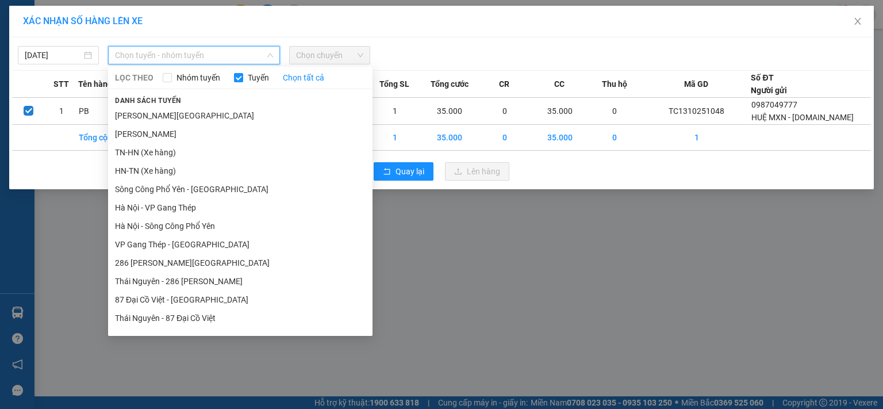
scroll to position [106, 0]
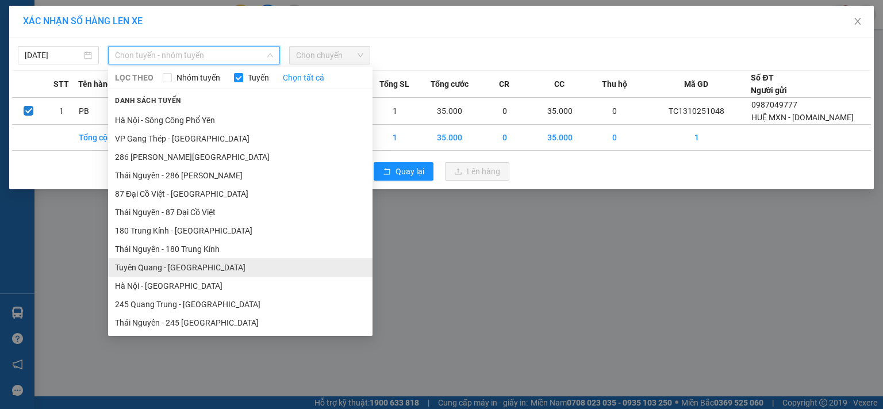
click at [191, 270] on li "Tuyên Quang - [GEOGRAPHIC_DATA]" at bounding box center [240, 267] width 264 height 18
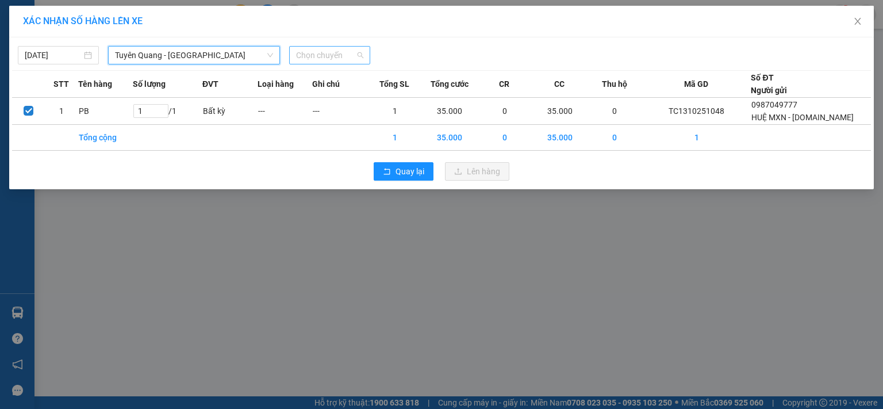
click at [336, 53] on span "Chọn chuyến" at bounding box center [329, 55] width 67 height 17
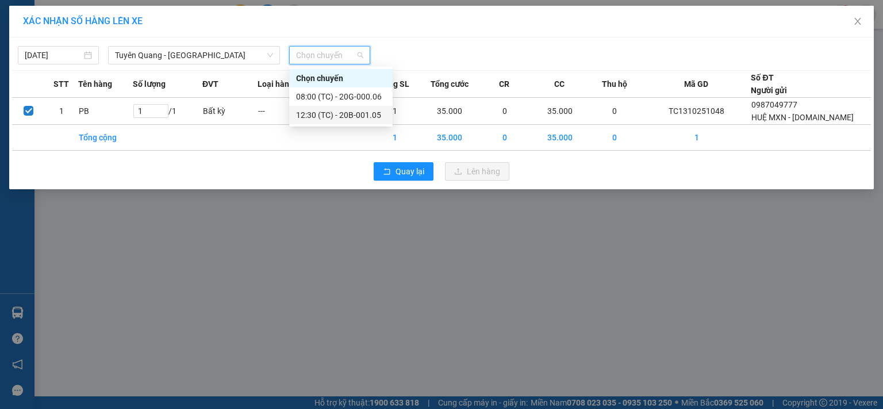
click at [340, 119] on div "12:30 (TC) - 20B-001.05" at bounding box center [341, 115] width 90 height 13
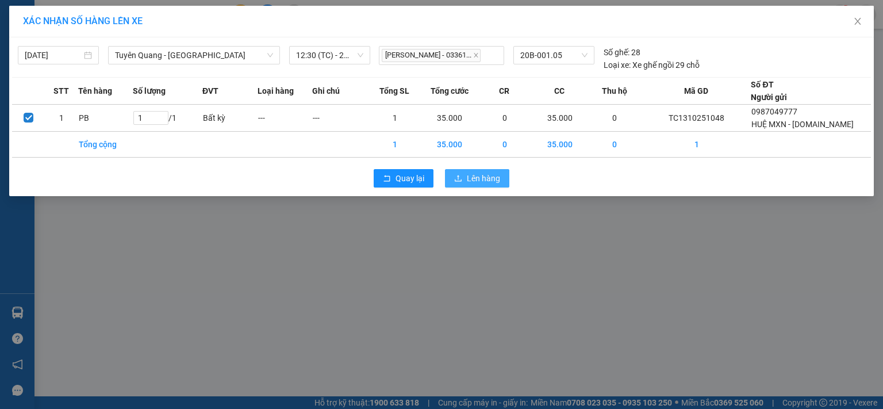
click at [480, 179] on span "Lên hàng" at bounding box center [483, 178] width 33 height 13
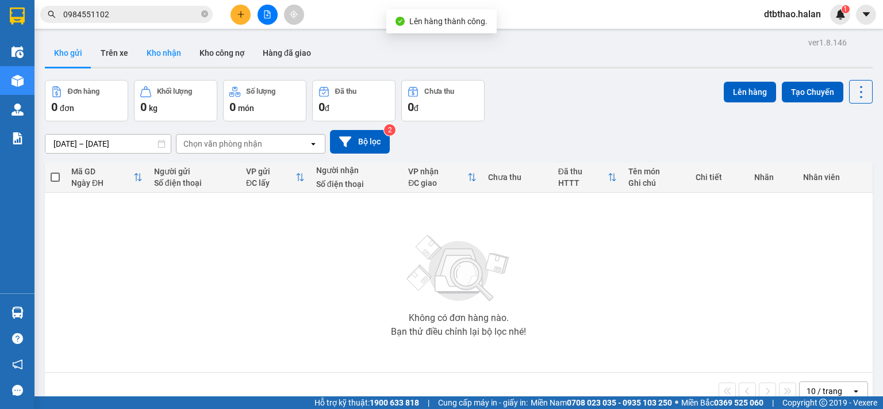
click at [163, 50] on button "Kho nhận" at bounding box center [163, 53] width 53 height 28
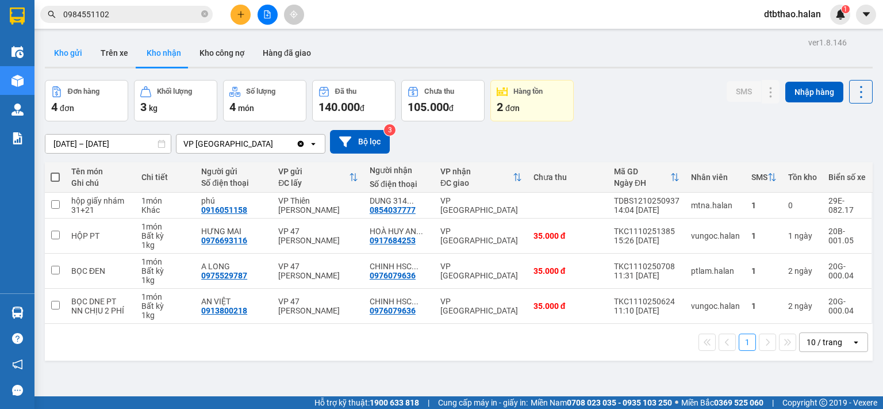
click at [71, 49] on button "Kho gửi" at bounding box center [68, 53] width 47 height 28
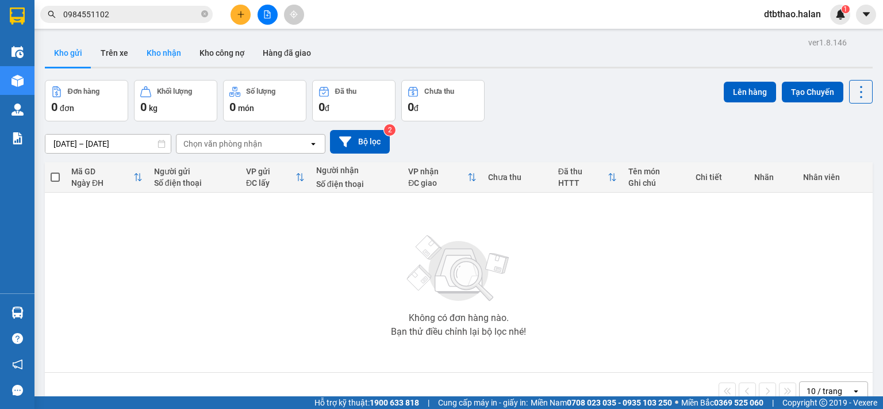
click at [173, 51] on button "Kho nhận" at bounding box center [163, 53] width 53 height 28
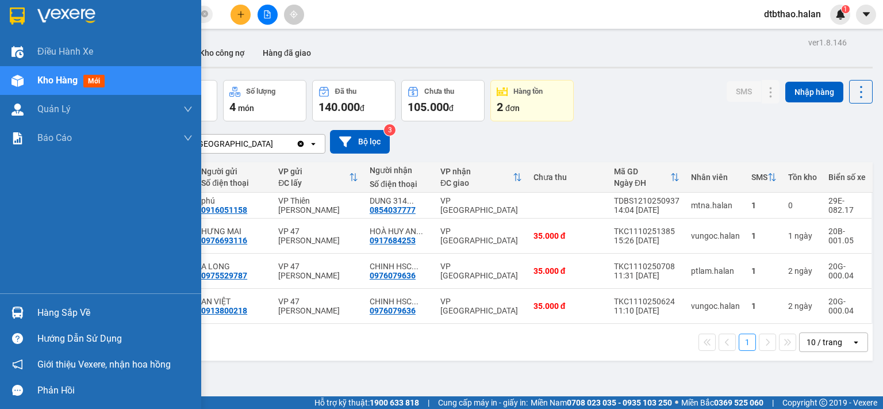
click at [32, 308] on div "Hàng sắp về" at bounding box center [100, 313] width 201 height 26
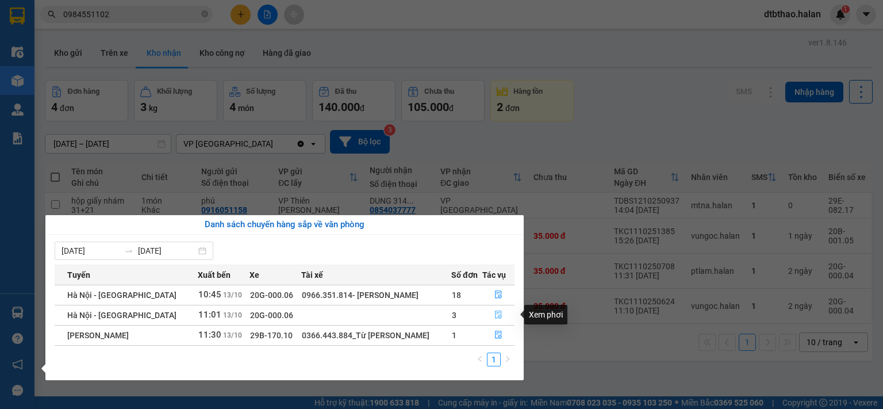
click at [503, 317] on button "button" at bounding box center [498, 315] width 31 height 18
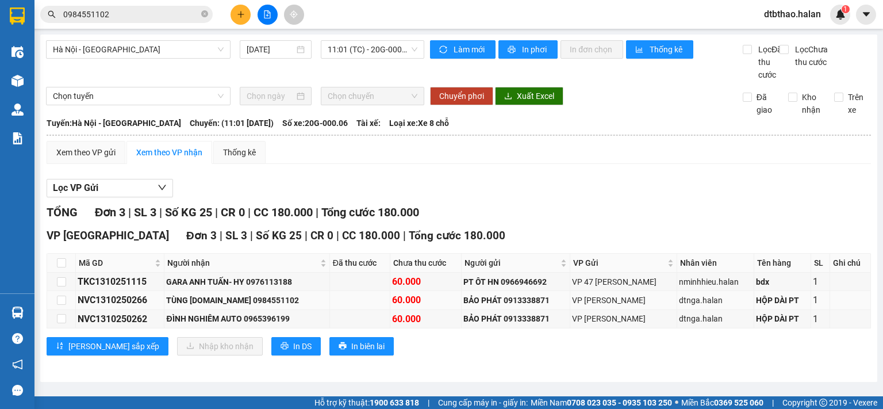
scroll to position [2, 0]
